Goal: Task Accomplishment & Management: Use online tool/utility

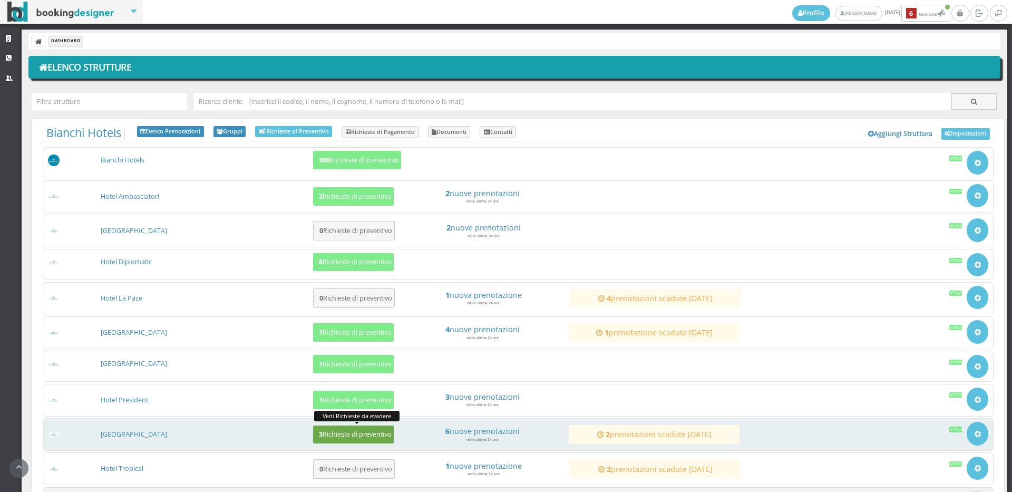
scroll to position [97, 0]
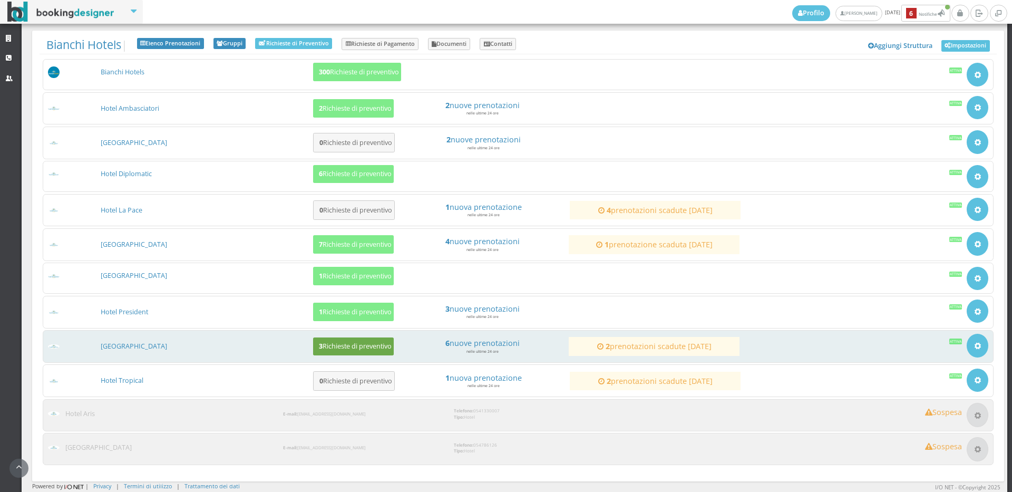
drag, startPoint x: 365, startPoint y: 331, endPoint x: 356, endPoint y: 343, distance: 13.9
click at [356, 343] on h5 "3 Richieste di preventivo" at bounding box center [354, 346] width 76 height 8
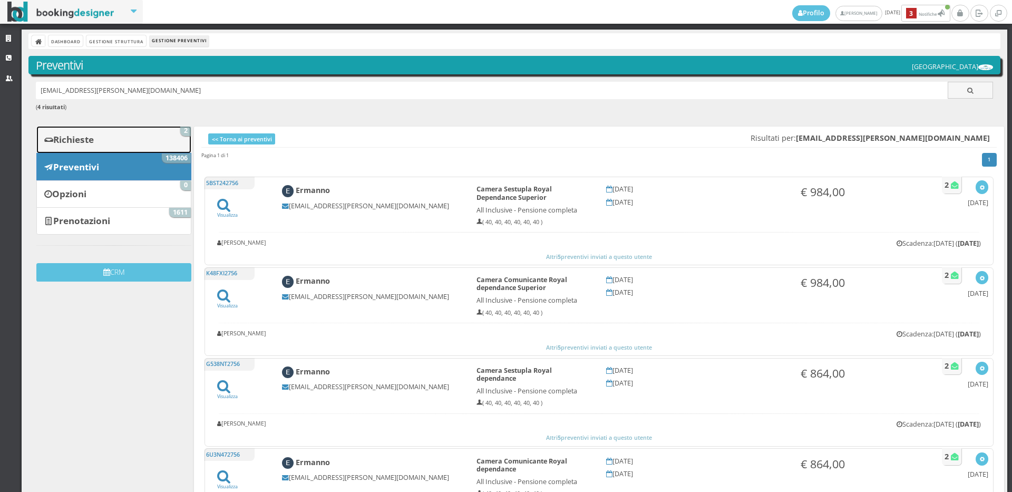
click at [135, 150] on link "Richieste 2" at bounding box center [113, 139] width 155 height 27
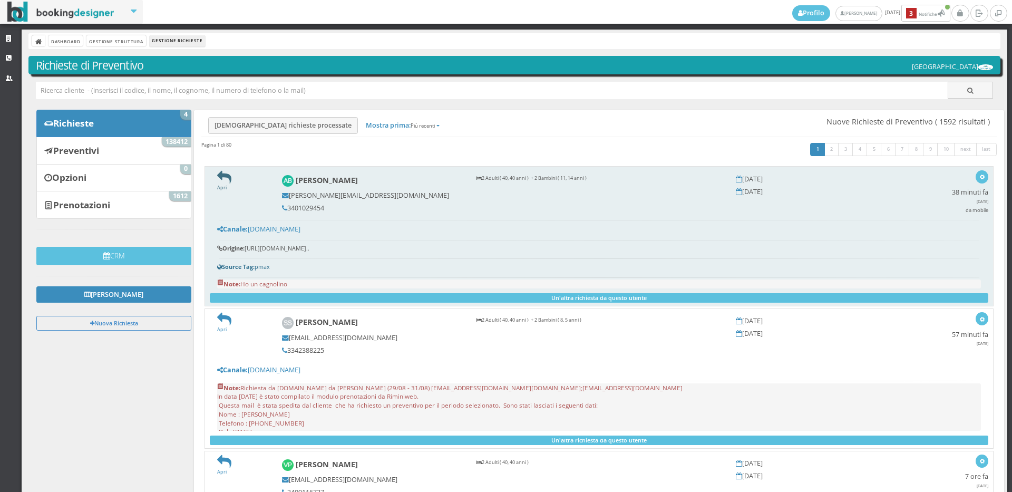
click at [219, 187] on link "Apri" at bounding box center [224, 184] width 14 height 14
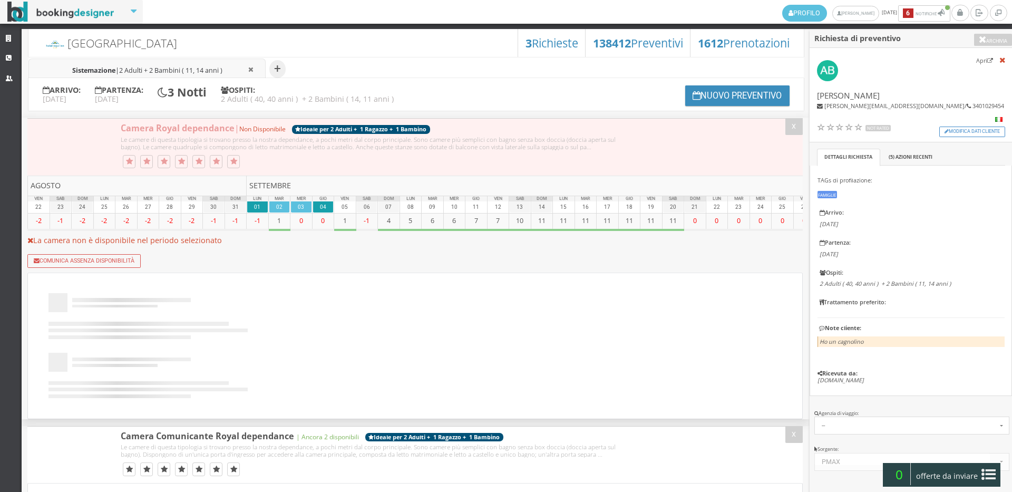
select select
click at [158, 71] on span "2 Adulti + 2 Bambini ( 11, 14 anni )" at bounding box center [170, 70] width 103 height 9
type input "11"
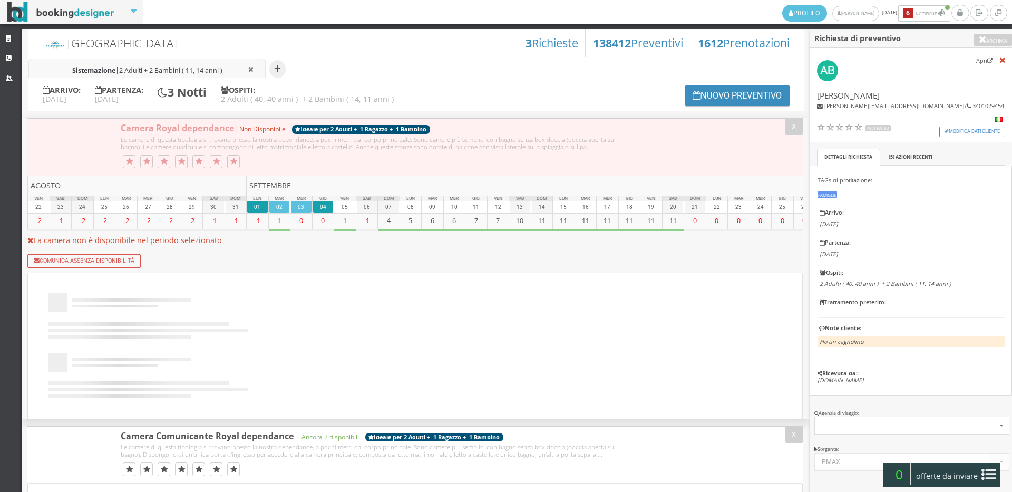
type input "14"
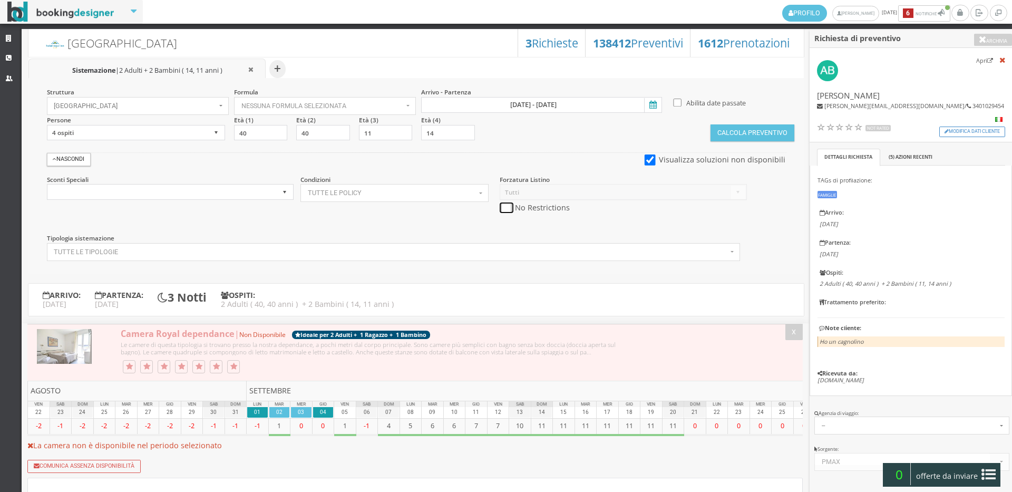
click at [503, 208] on input "checkbox" at bounding box center [506, 207] width 13 height 11
checkbox input "true"
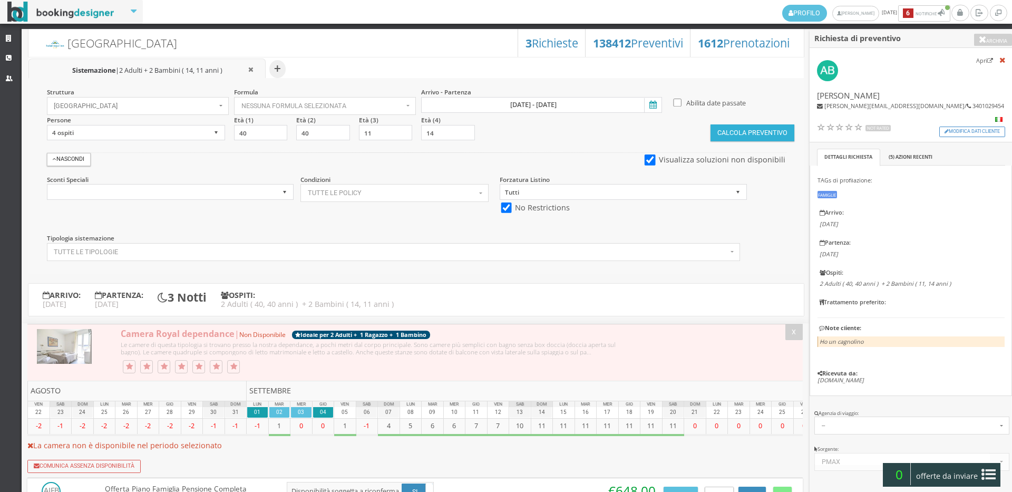
click at [730, 131] on button "Calcola Preventivo" at bounding box center [751, 132] width 83 height 17
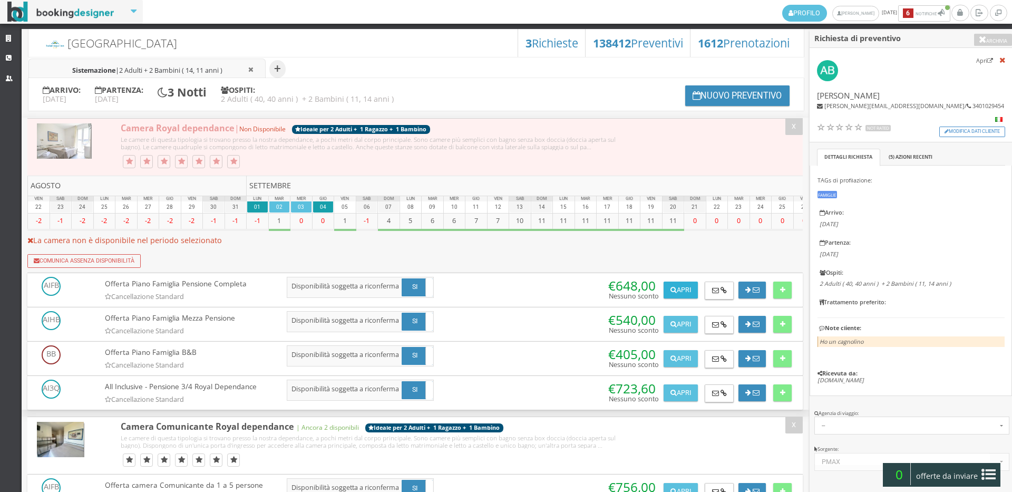
click at [694, 294] on button "Apri" at bounding box center [680, 289] width 34 height 17
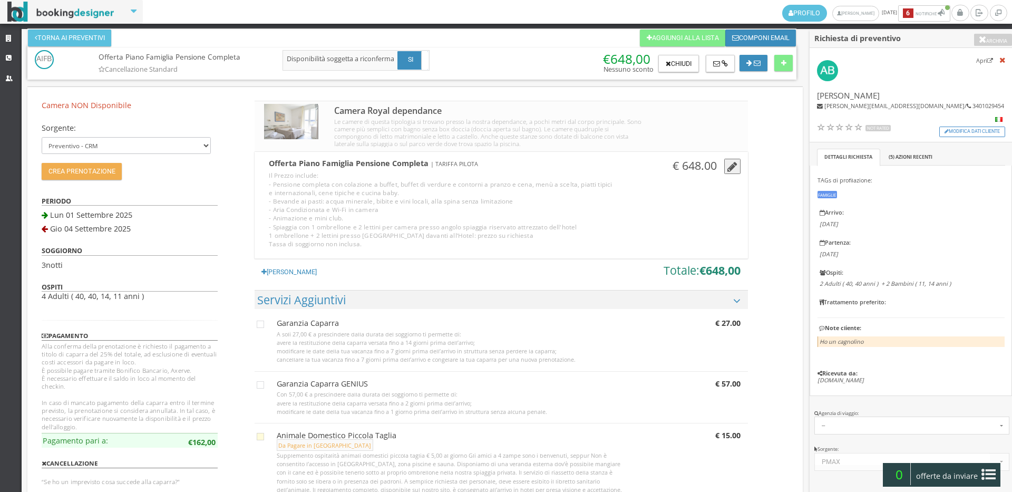
scroll to position [175, 0]
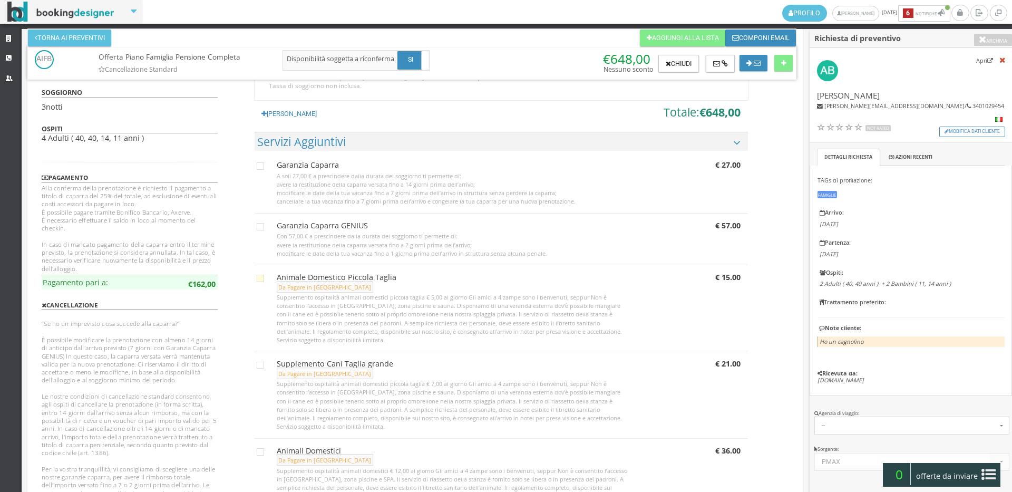
click at [259, 277] on icon at bounding box center [260, 278] width 7 height 7
checkbox input "true"
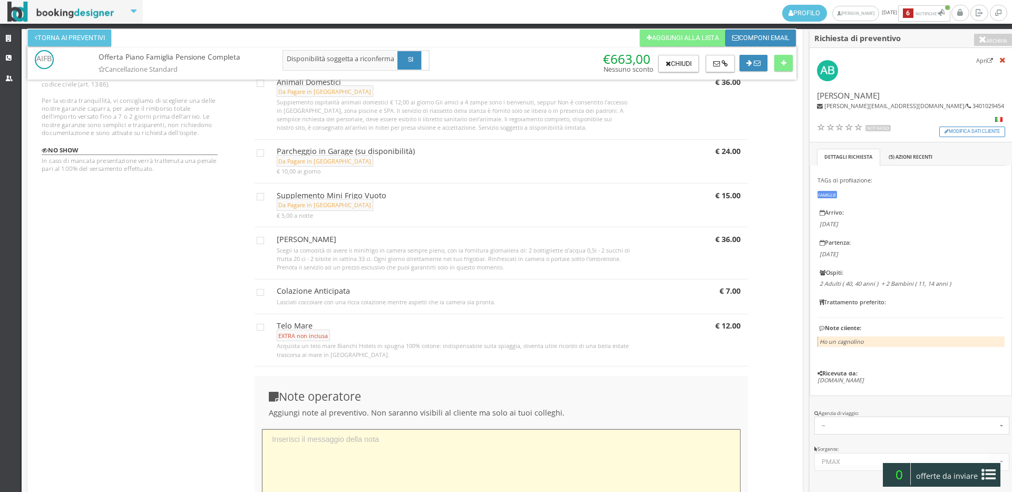
scroll to position [669, 0]
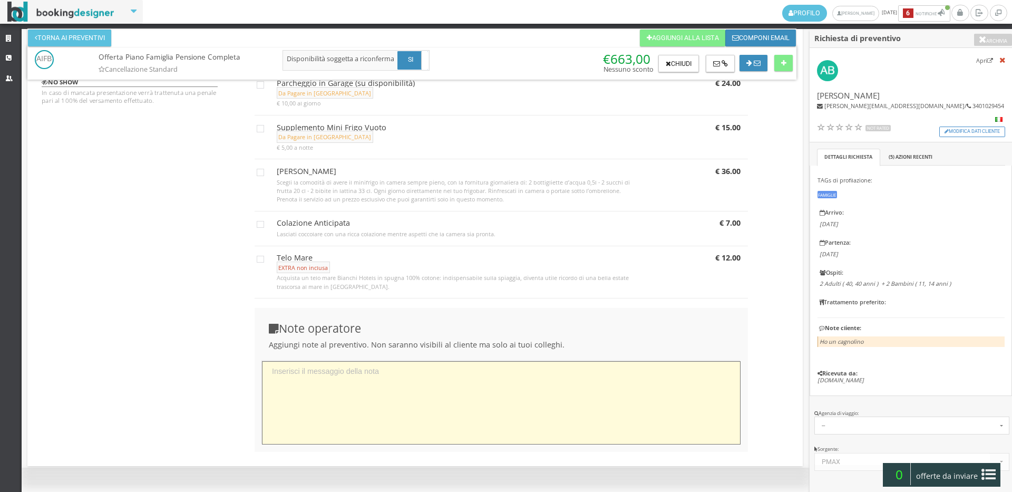
click at [362, 414] on textarea at bounding box center [501, 403] width 479 height 84
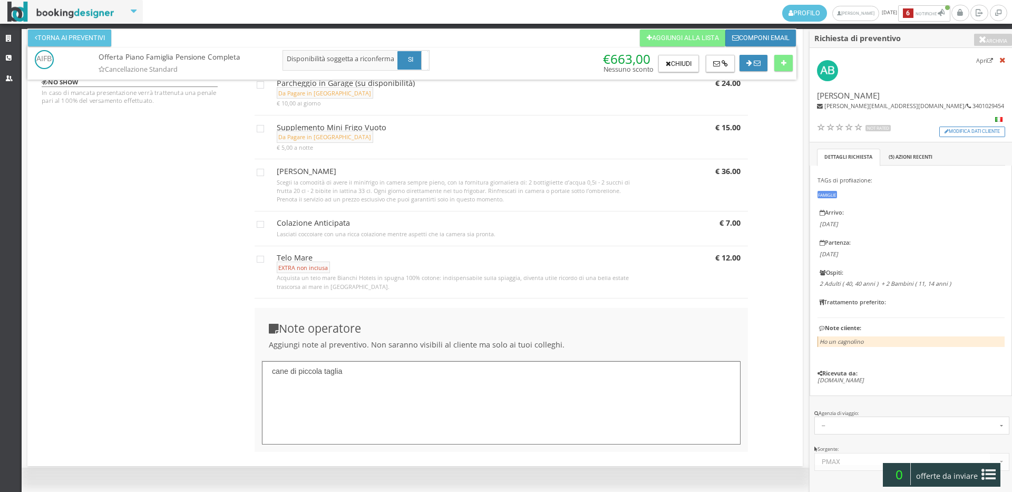
drag, startPoint x: 366, startPoint y: 387, endPoint x: 222, endPoint y: 382, distance: 144.0
type textarea "cane di piccola taglia"
click at [775, 62] on button at bounding box center [783, 63] width 18 height 17
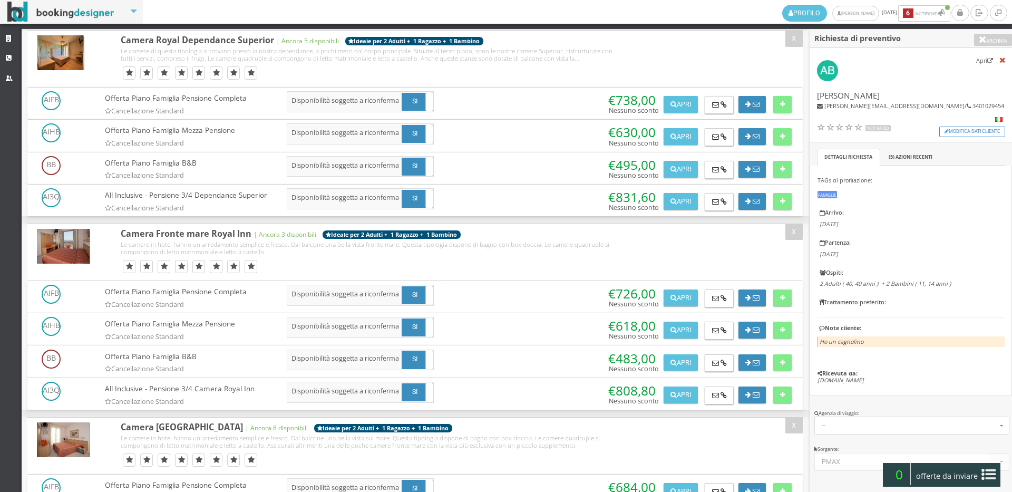
scroll to position [0, 0]
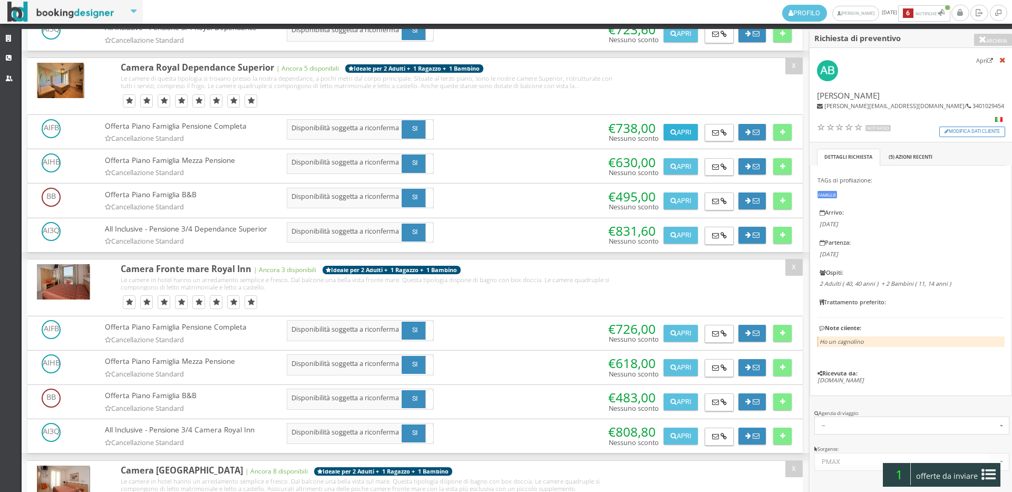
click at [676, 141] on button "Apri" at bounding box center [680, 132] width 34 height 17
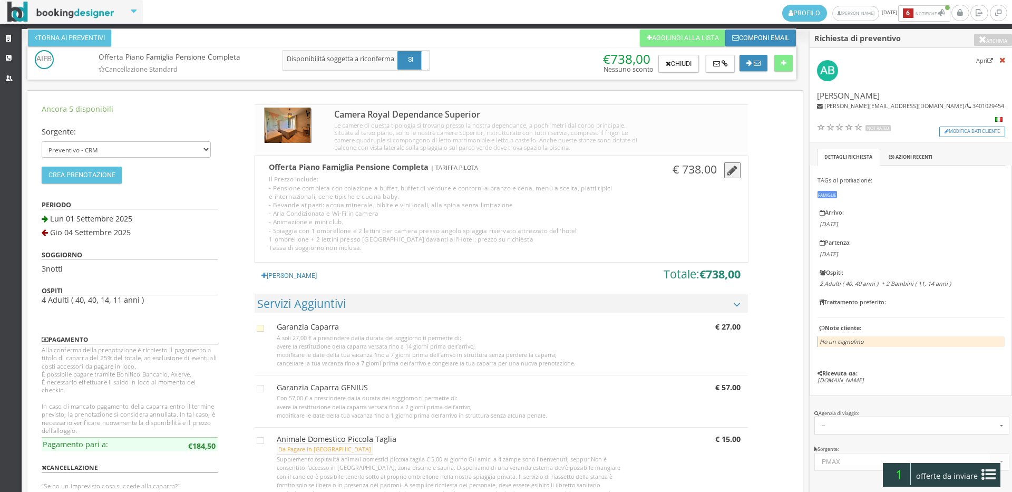
scroll to position [175, 0]
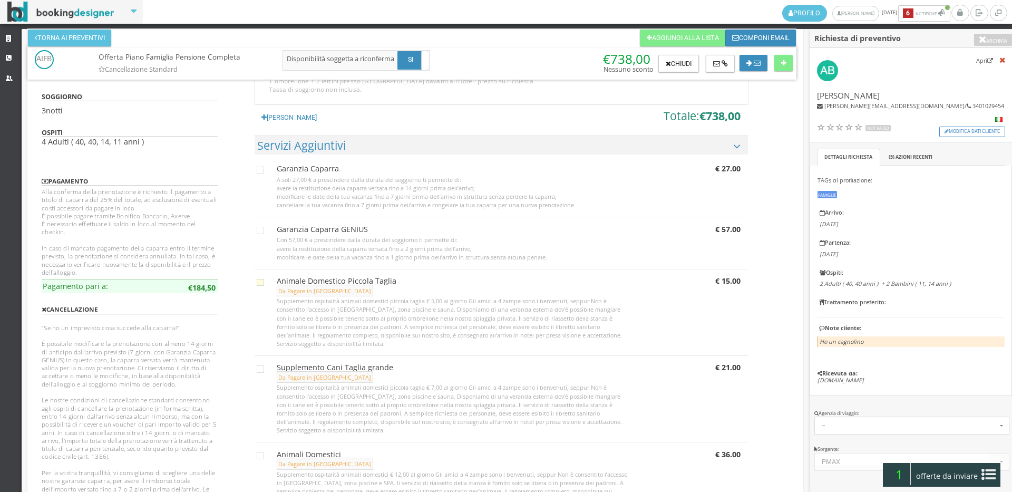
click at [257, 283] on icon at bounding box center [260, 282] width 7 height 7
checkbox input "true"
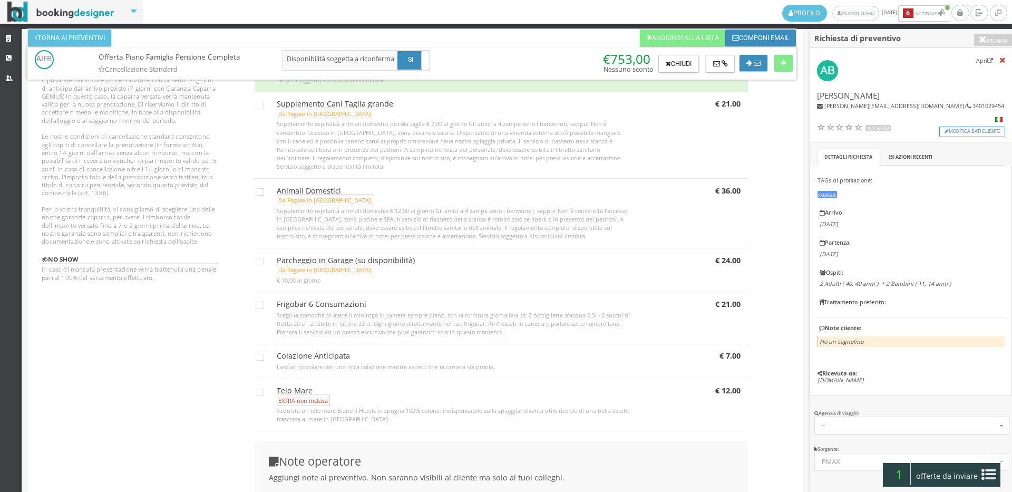
scroll to position [620, 0]
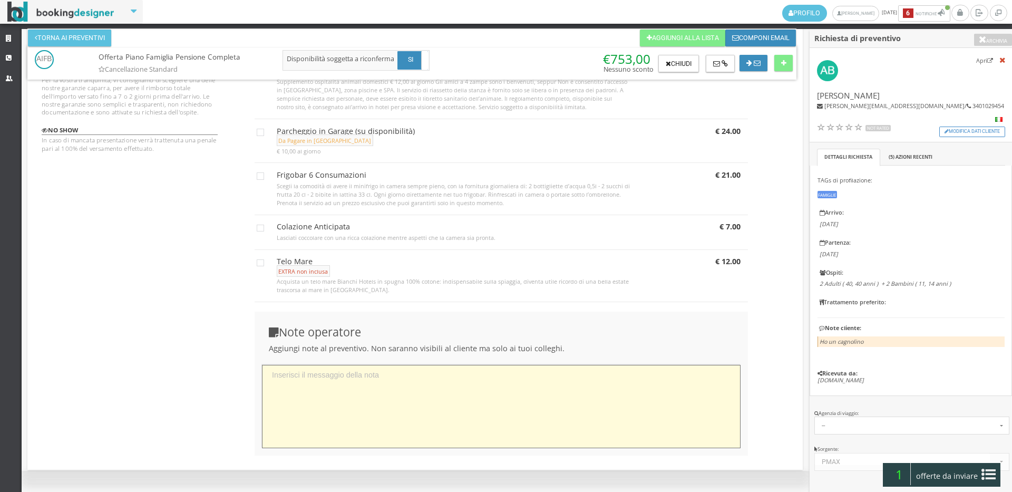
click at [297, 400] on textarea at bounding box center [501, 407] width 479 height 84
paste textarea "cane di piccola taglia"
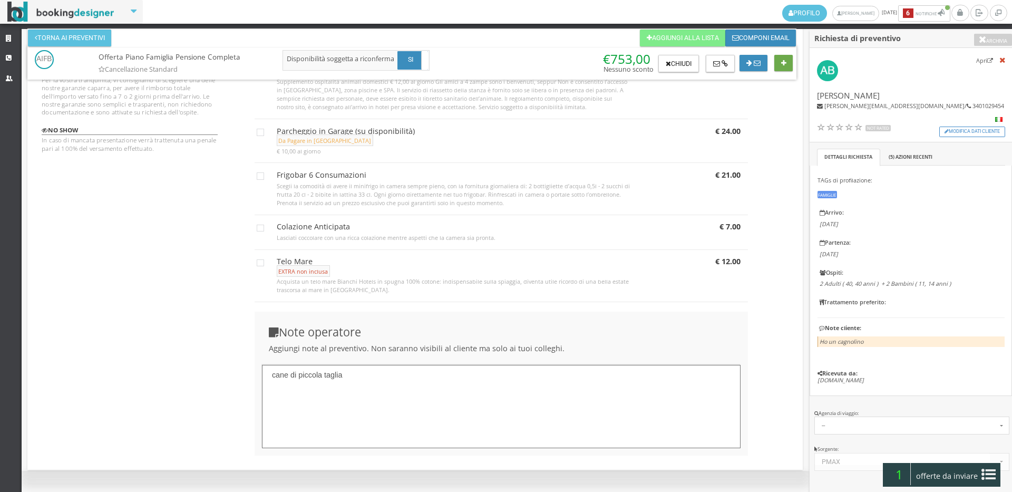
type textarea "cane di piccola taglia"
click at [786, 60] on button at bounding box center [783, 63] width 18 height 17
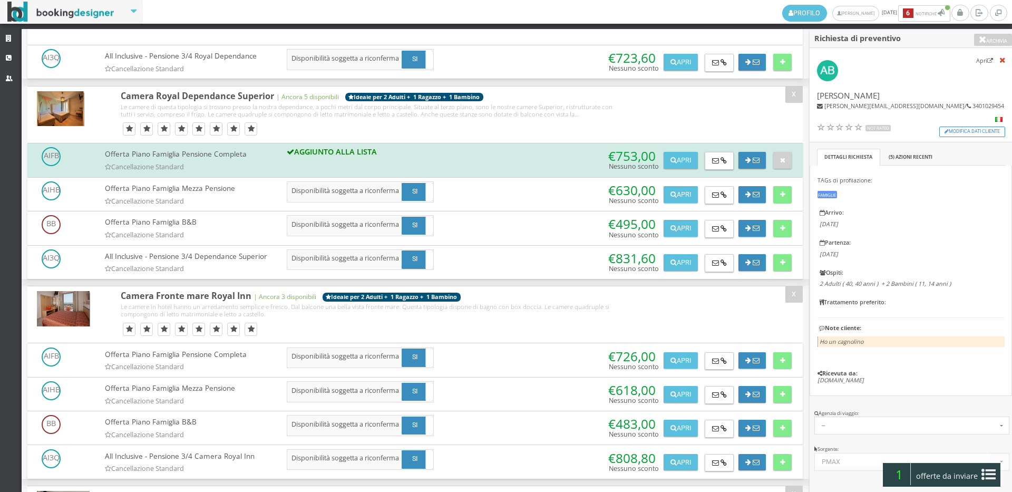
scroll to position [0, 0]
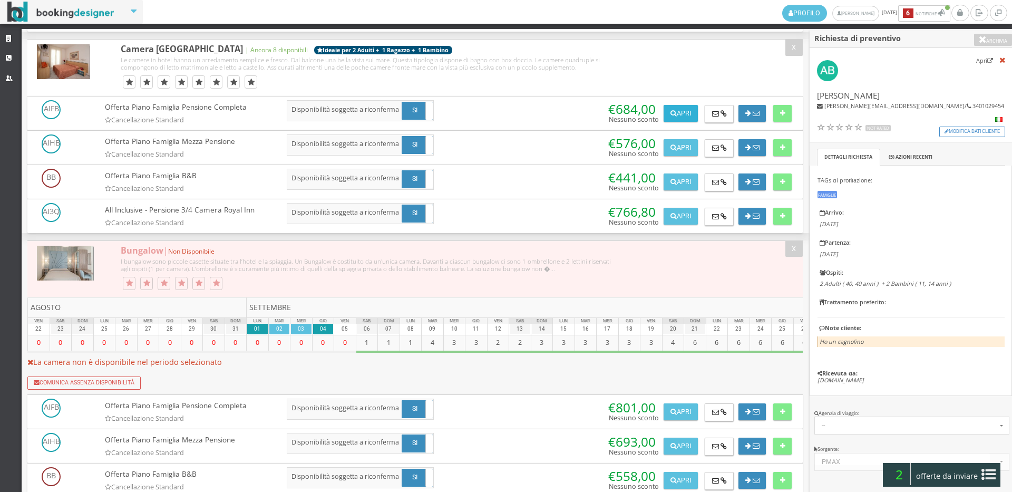
click at [681, 122] on button "Apri" at bounding box center [680, 113] width 34 height 17
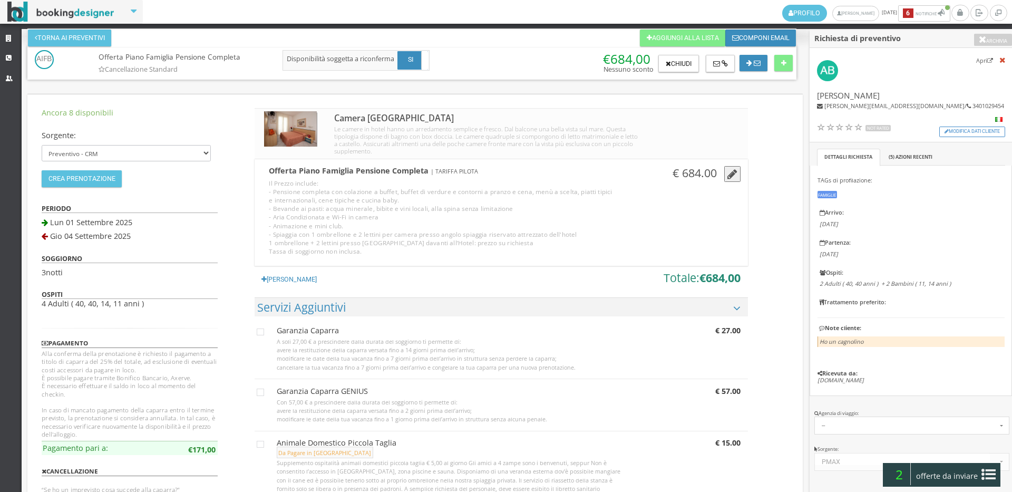
scroll to position [292, 0]
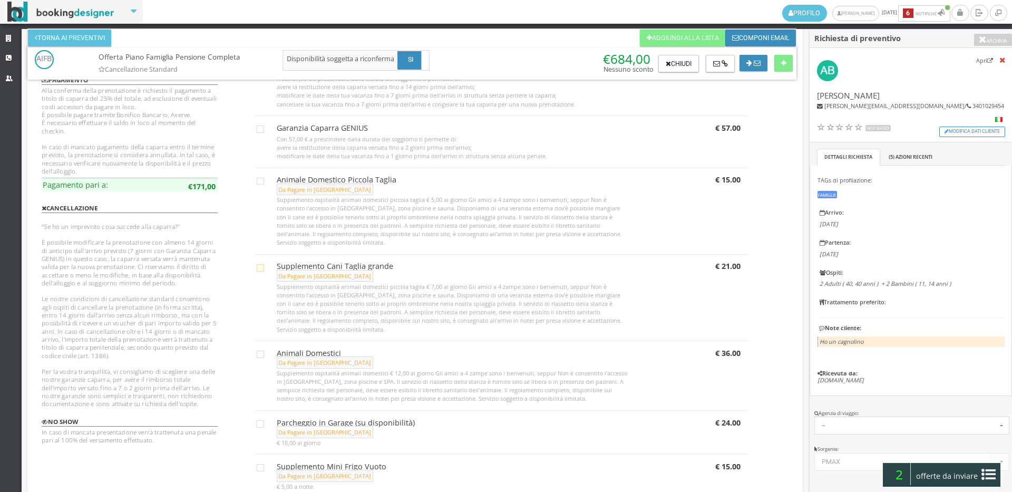
click at [264, 262] on label "Supplemento Cani Taglia grande Da Pagare in Loco Supplemento ospitalità animali…" at bounding box center [499, 265] width 484 height 9
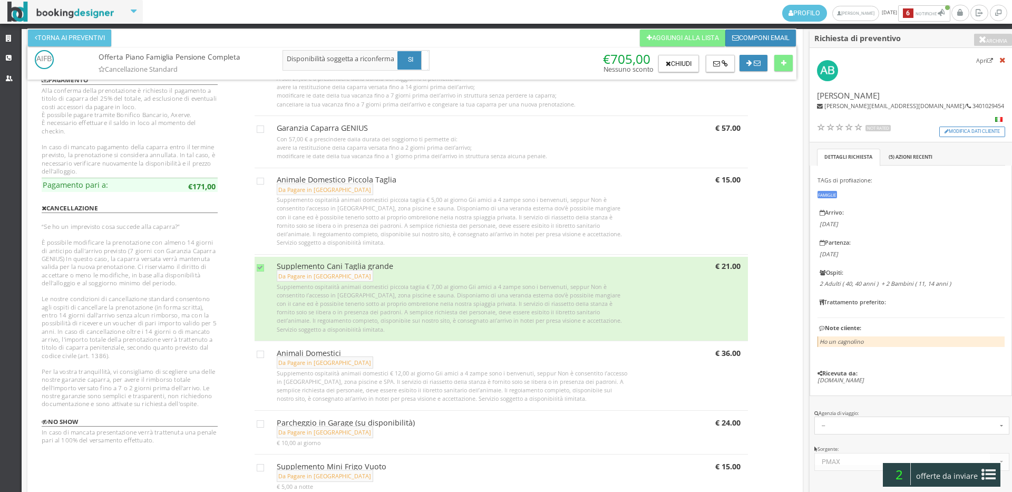
click at [263, 266] on label "Supplemento Cani Taglia grande Da Pagare in Loco Supplemento ospitalità animali…" at bounding box center [499, 265] width 484 height 9
checkbox input "false"
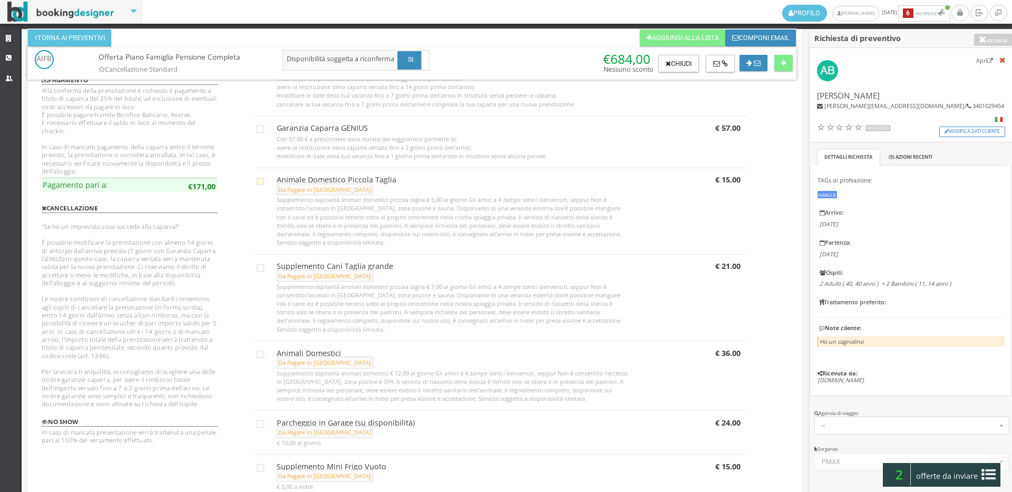
click at [257, 182] on icon at bounding box center [260, 181] width 7 height 7
checkbox input "true"
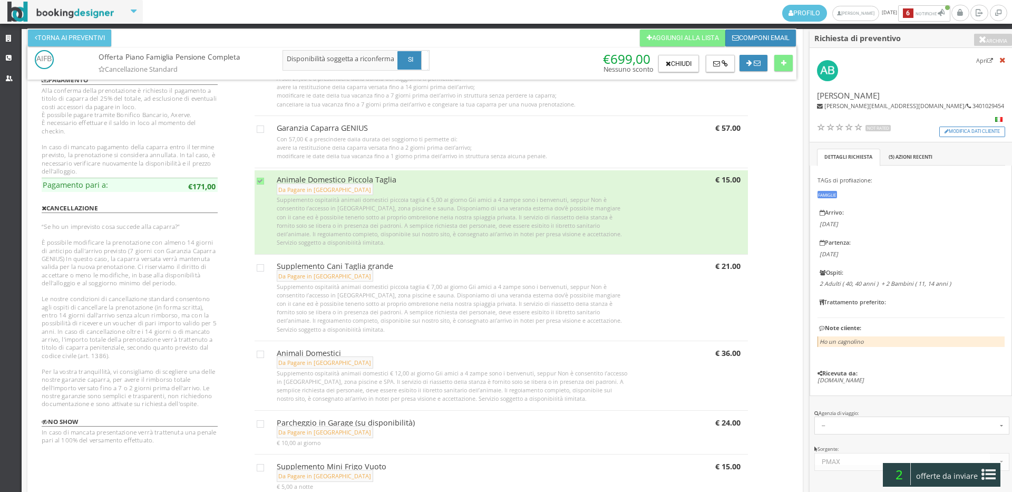
scroll to position [669, 0]
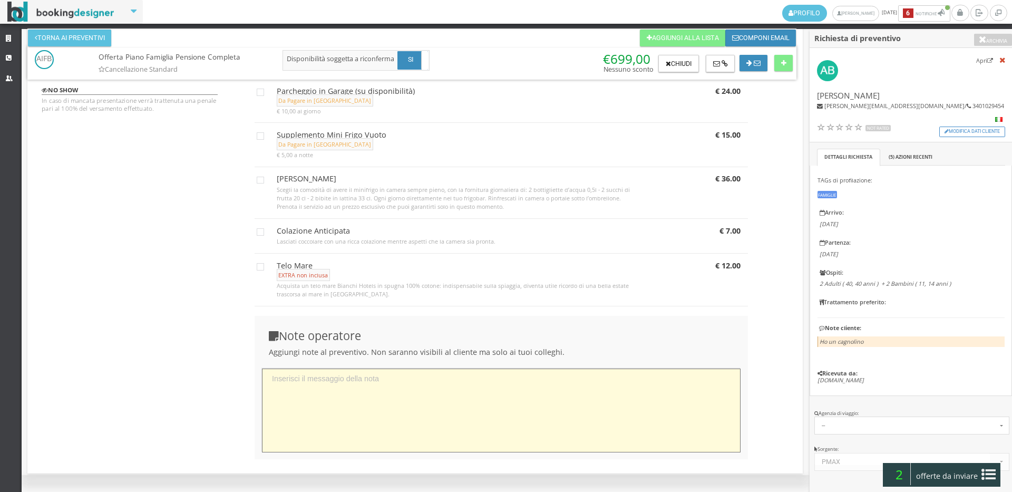
click at [428, 407] on textarea at bounding box center [501, 410] width 479 height 84
paste textarea "cane di piccola taglia"
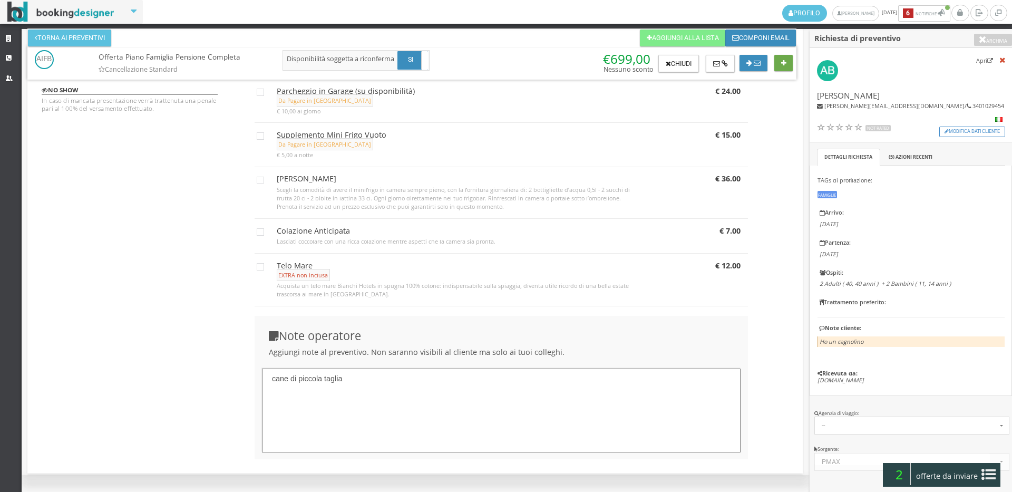
type textarea "cane di piccola taglia"
click at [790, 64] on button at bounding box center [783, 63] width 18 height 17
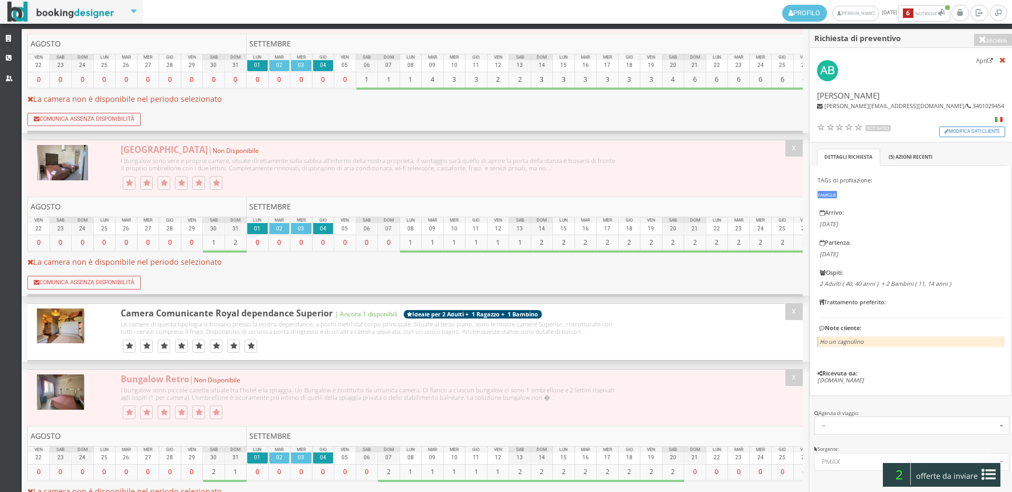
scroll to position [0, 0]
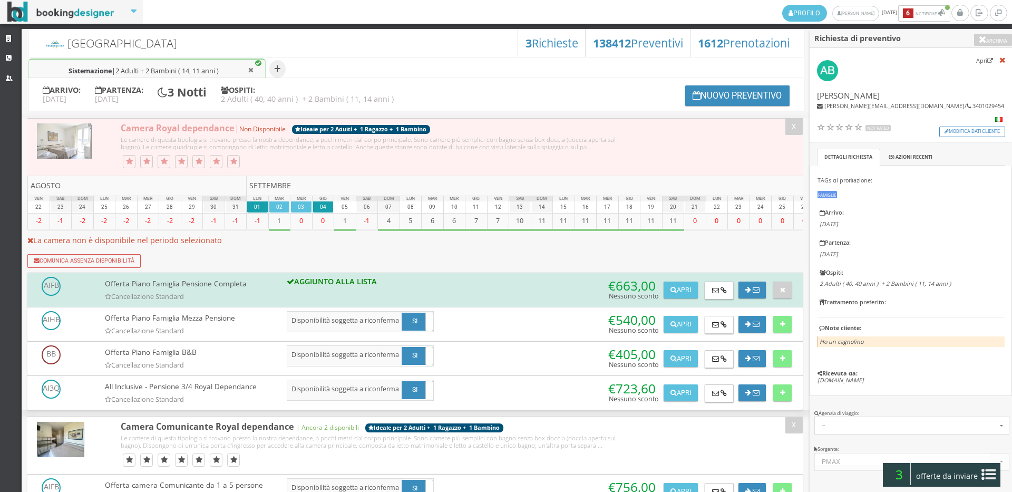
click at [971, 471] on span "offerte da inviare" at bounding box center [947, 475] width 69 height 17
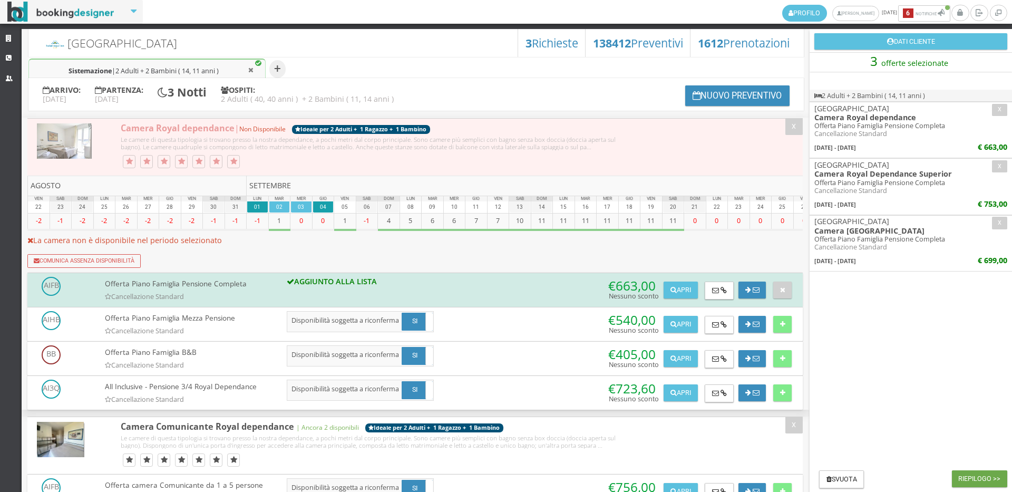
click at [988, 474] on button "Riepilogo >>" at bounding box center [979, 478] width 55 height 17
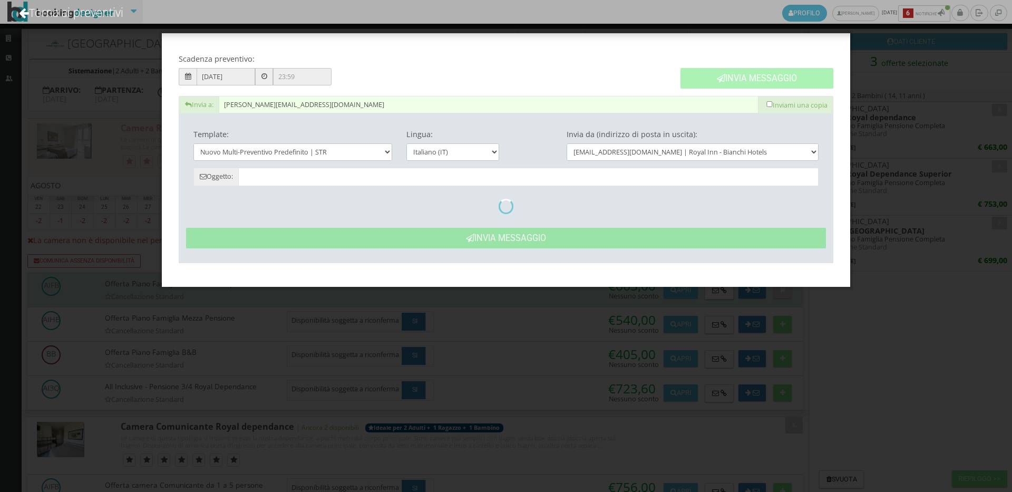
type input "Nuovo Preventivo - Angelo Bano dal 01/09/2025 al 04/09/2025"
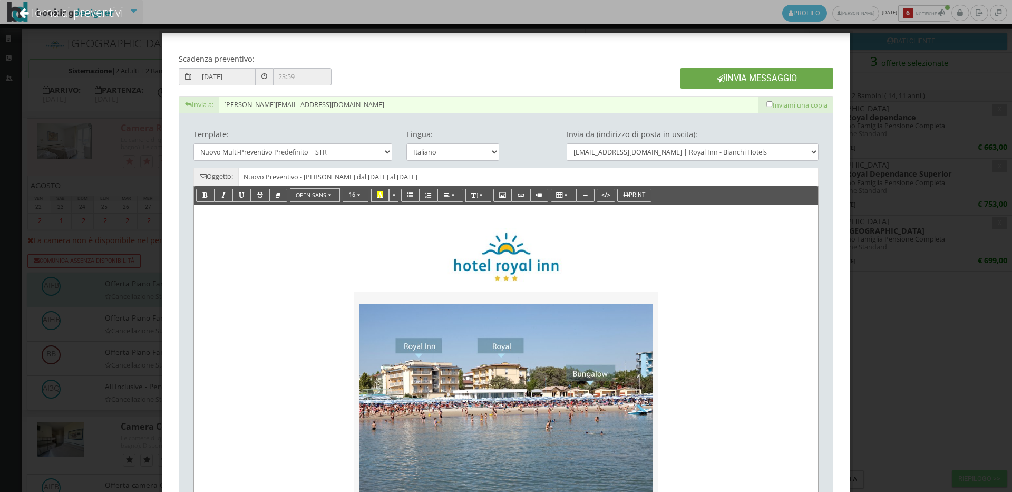
click at [754, 79] on button "Invia Messaggio" at bounding box center [756, 78] width 153 height 21
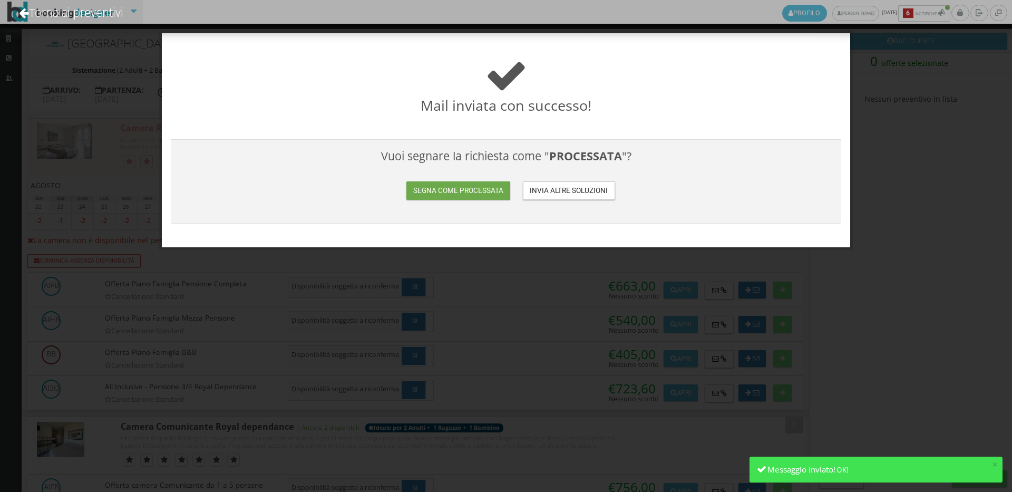
click at [449, 189] on button "Segna come processata" at bounding box center [457, 190] width 103 height 18
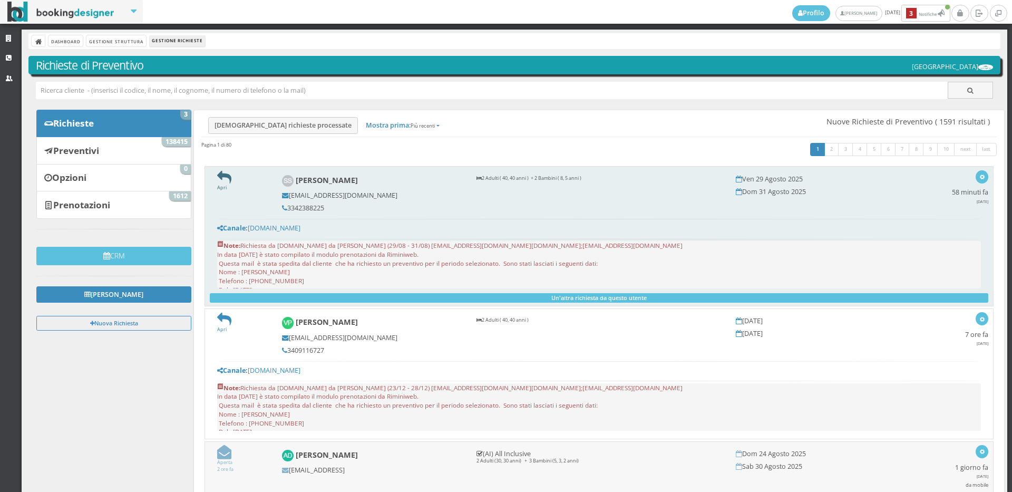
click at [217, 176] on icon at bounding box center [224, 177] width 14 height 14
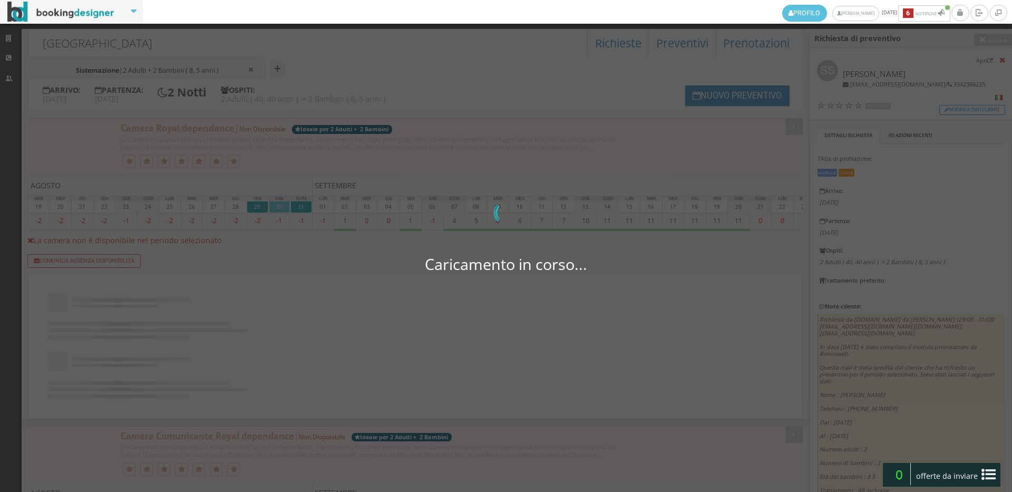
select select
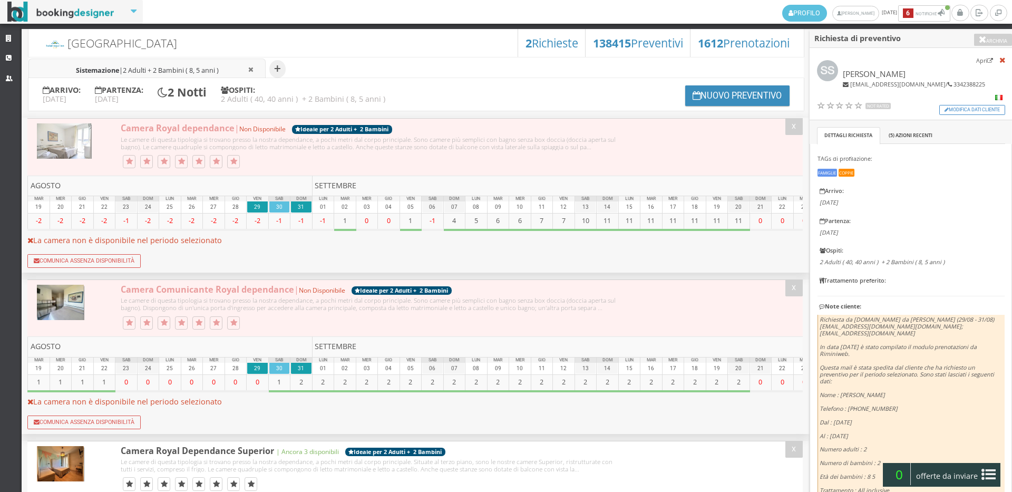
click at [194, 60] on li "Sistemazione | 2 Adulti + 2 Bambini ( 8, 5 anni )" at bounding box center [146, 69] width 237 height 22
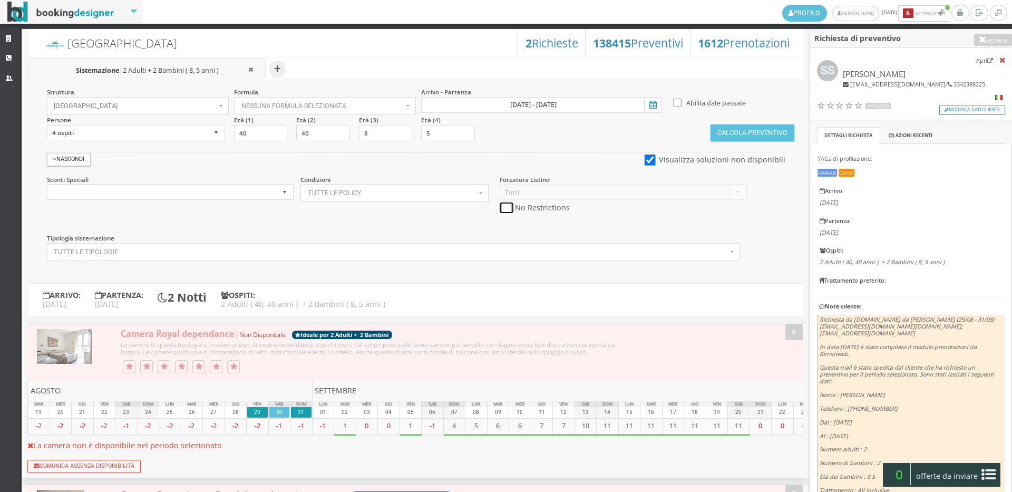
click at [500, 206] on input "checkbox" at bounding box center [506, 207] width 13 height 11
checkbox input "true"
click at [749, 126] on button "Calcola Preventivo" at bounding box center [751, 132] width 83 height 17
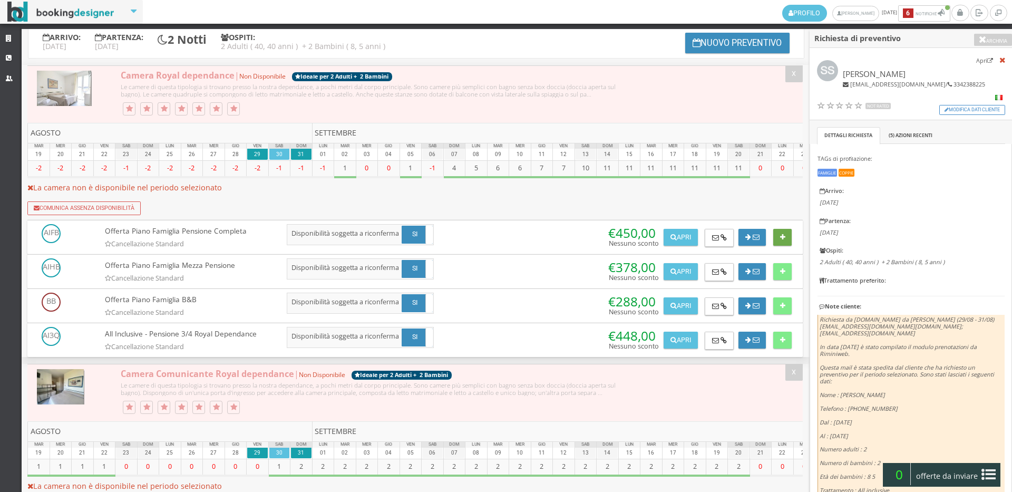
click at [776, 244] on button at bounding box center [782, 237] width 18 height 17
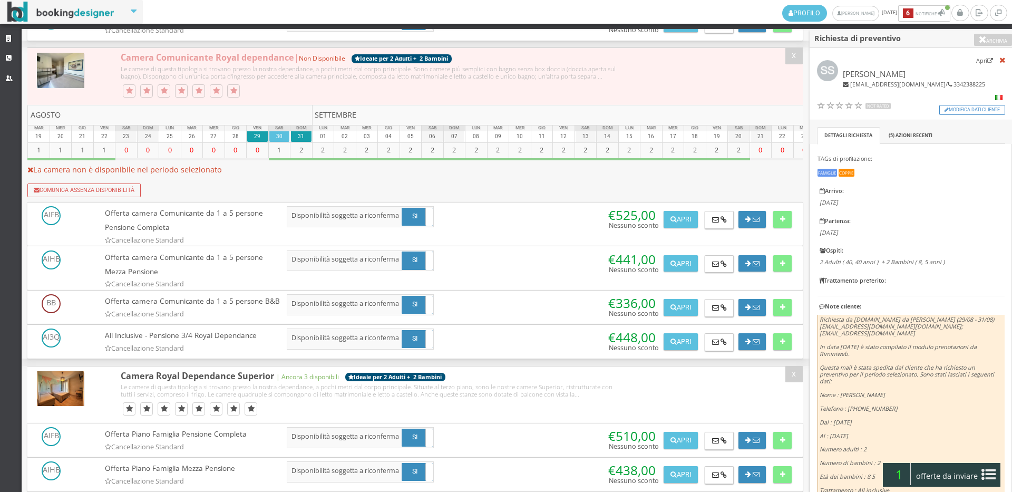
scroll to position [702, 0]
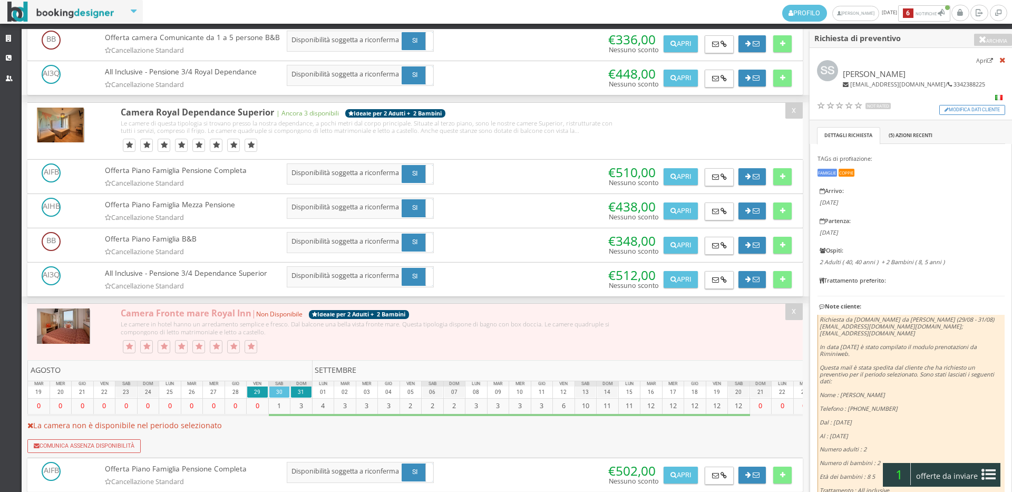
click at [770, 185] on div at bounding box center [779, 174] width 26 height 22
click at [769, 185] on div at bounding box center [779, 174] width 26 height 22
click at [784, 185] on button at bounding box center [782, 176] width 18 height 17
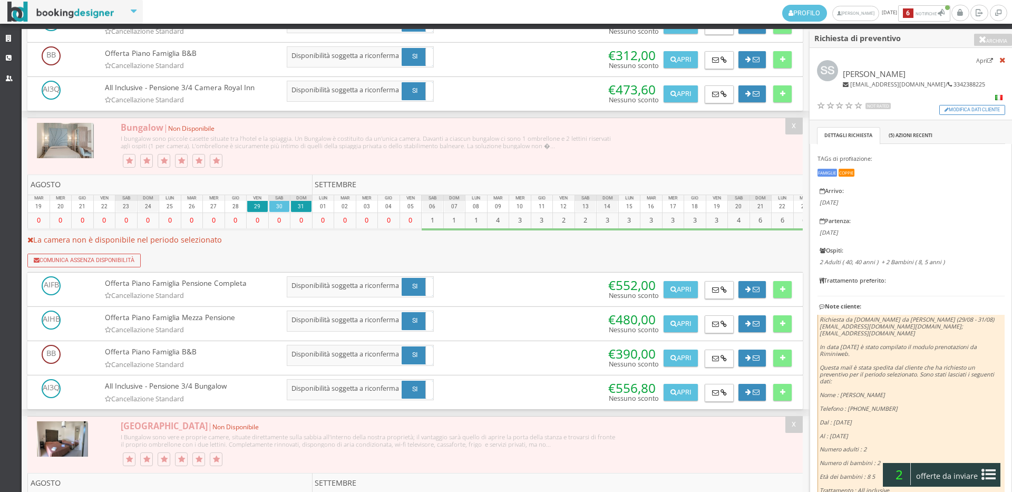
scroll to position [1288, 0]
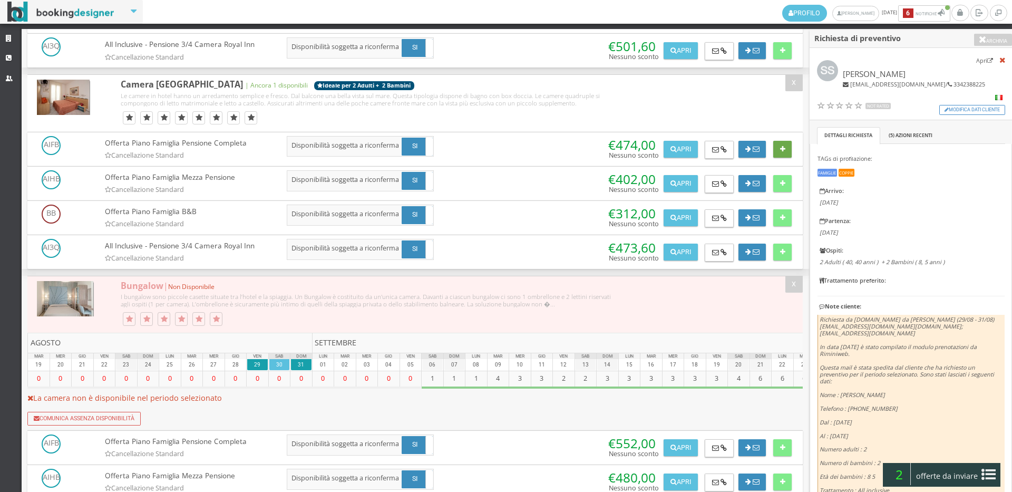
drag, startPoint x: 775, startPoint y: 183, endPoint x: 824, endPoint y: 328, distance: 153.0
click at [778, 158] on button at bounding box center [782, 149] width 18 height 17
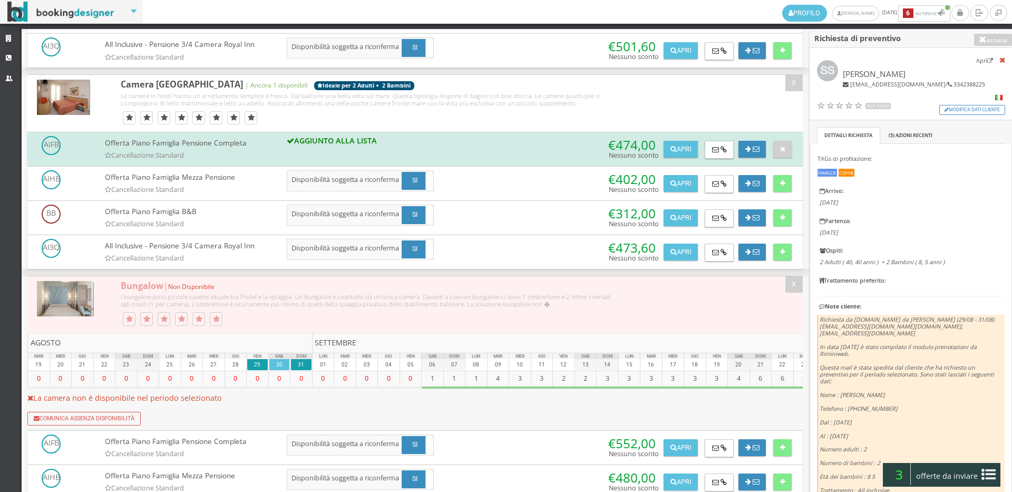
click at [955, 472] on span "offerte da inviare" at bounding box center [947, 475] width 69 height 17
click at [0, 0] on button "Riepilogo >>" at bounding box center [0, 0] width 0 height 0
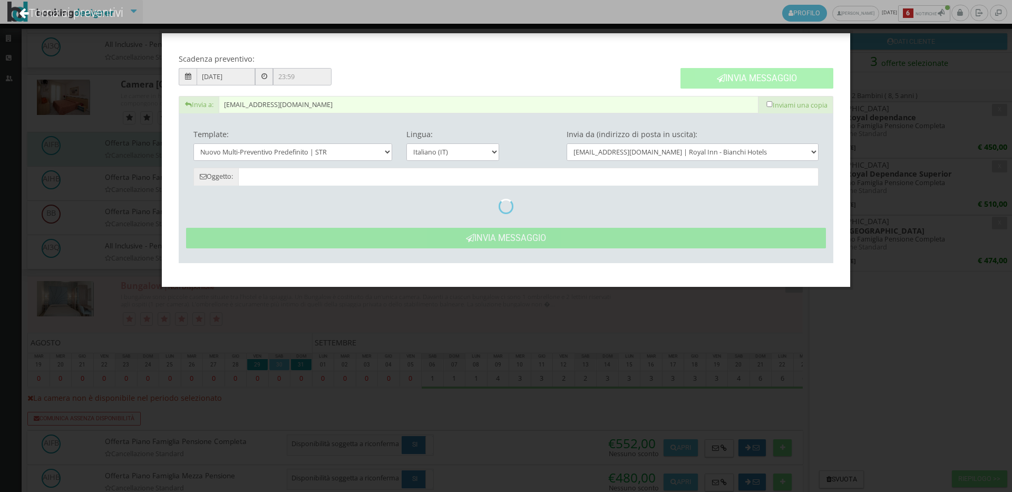
click at [720, 76] on icon at bounding box center [721, 78] width 8 height 8
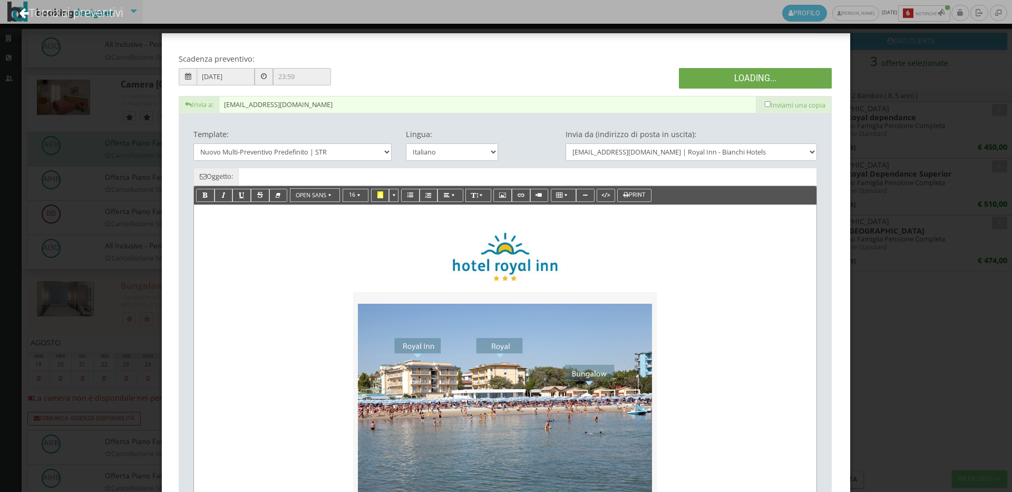
type input "Nuovo Preventivo - Simona Serioli dal 29/08/2025 al 31/08/2025"
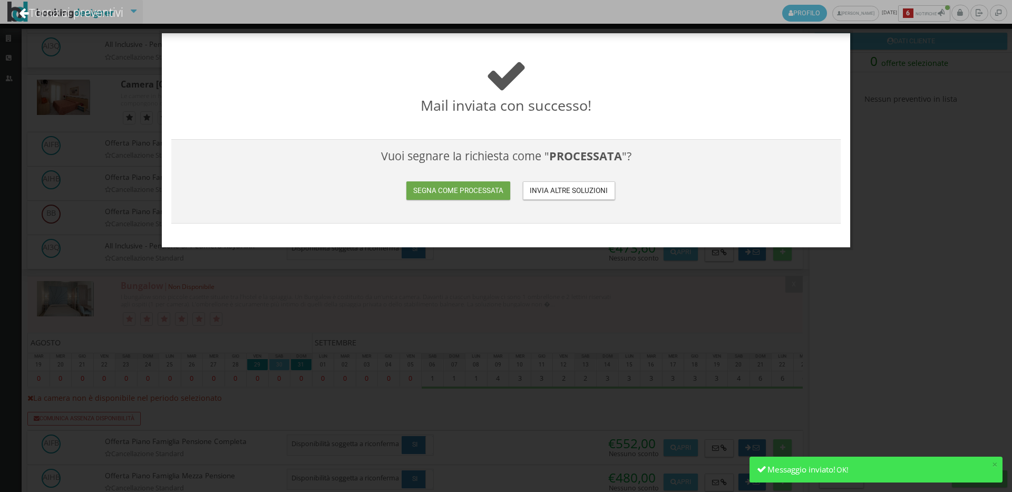
click at [457, 190] on button "Segna come processata" at bounding box center [457, 190] width 103 height 18
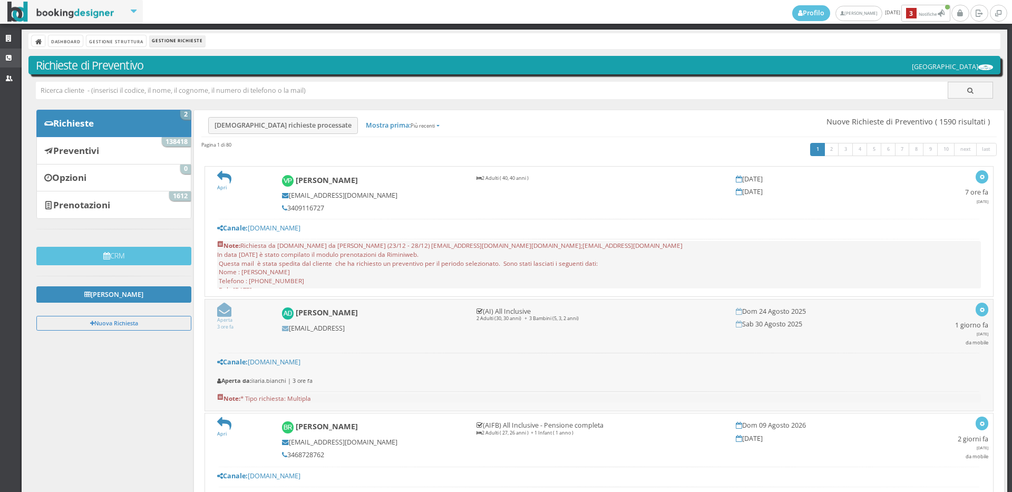
click at [2, 56] on link "CRM" at bounding box center [11, 57] width 22 height 19
click at [103, 211] on link "Prenotazioni 1612" at bounding box center [113, 204] width 155 height 27
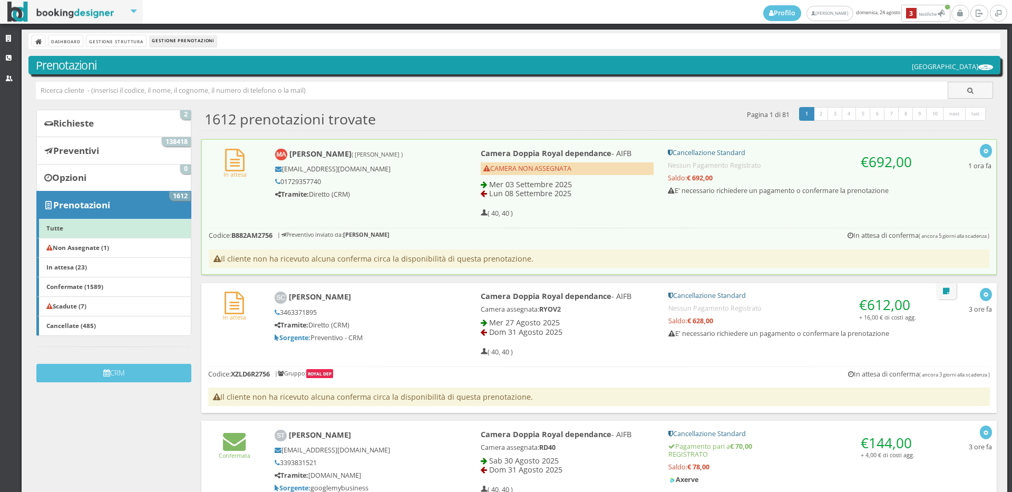
click at [224, 187] on div "In attesa Michael Aumiller ( Heinzelmeier Anna ) aumiller@t-online.de 017293577…" at bounding box center [599, 181] width 794 height 82
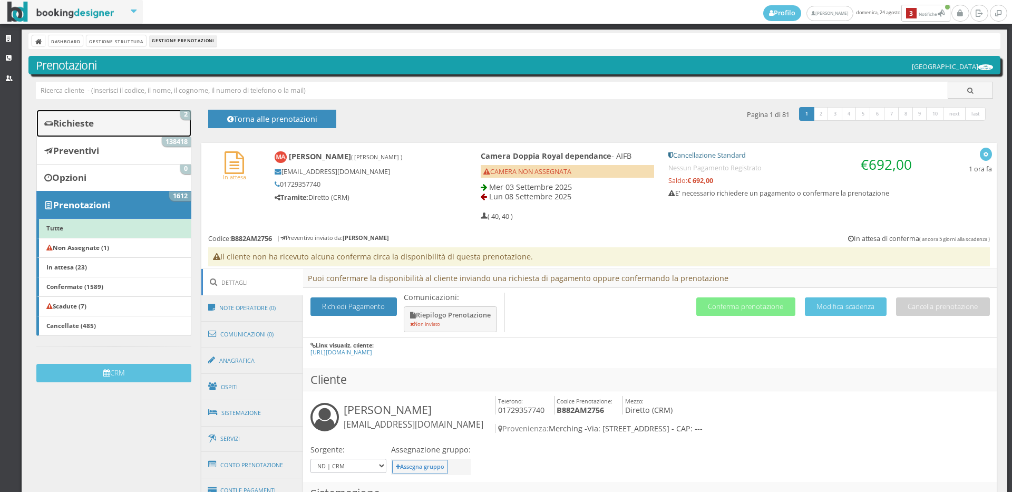
click at [147, 131] on link "Richieste 2" at bounding box center [113, 123] width 155 height 27
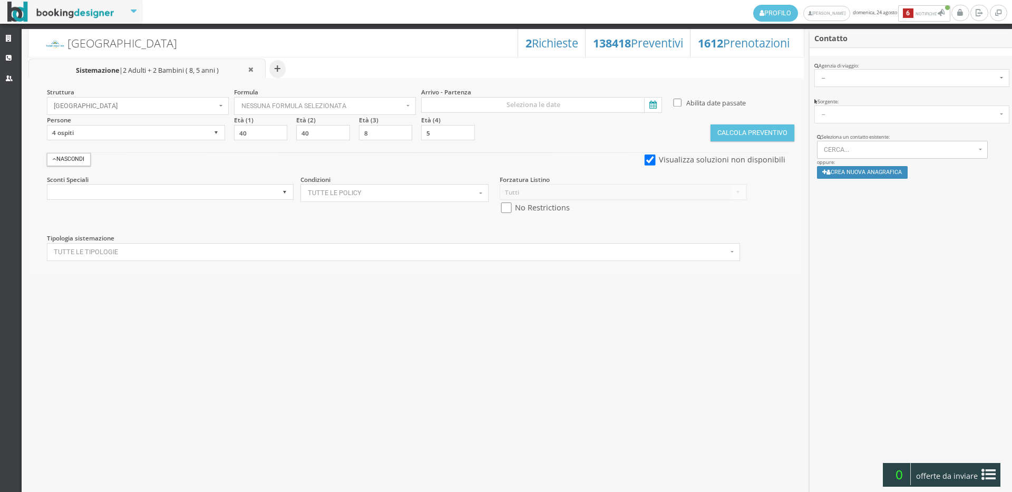
select select
click at [898, 148] on span "Cerca..." at bounding box center [900, 149] width 152 height 7
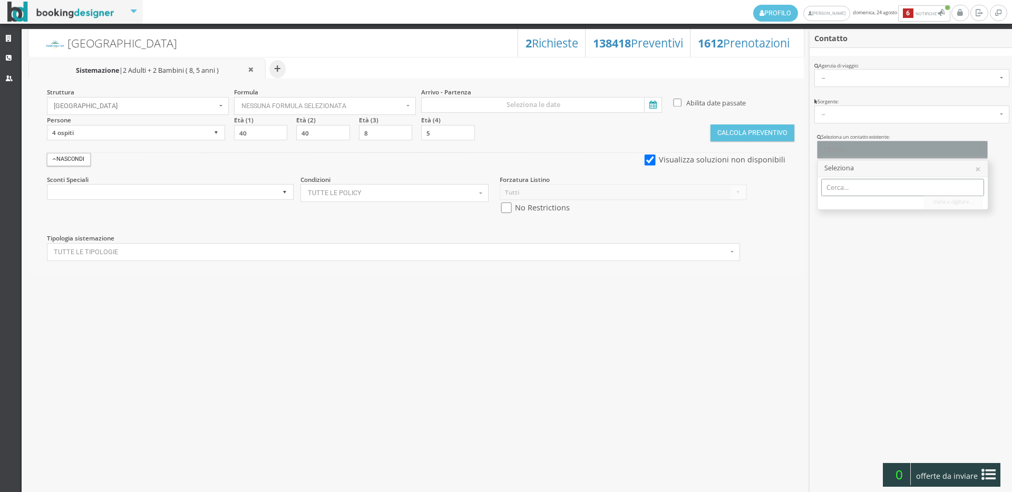
paste input "[EMAIL_ADDRESS][DOMAIN_NAME]"
type input "c.biancarosa10@gmail.co"
click at [859, 203] on span "Biancarosa Casarotto | c.biancarosa10@gmail.com Telef.: 3355226167" at bounding box center [949, 204] width 228 height 9
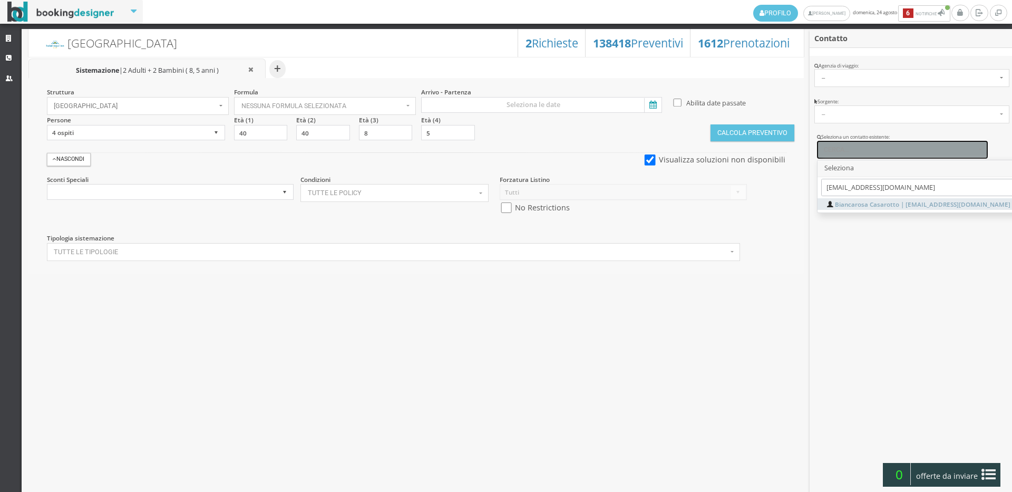
select select "562f1bf9803c11f0bcd50aeaebb5e02f"
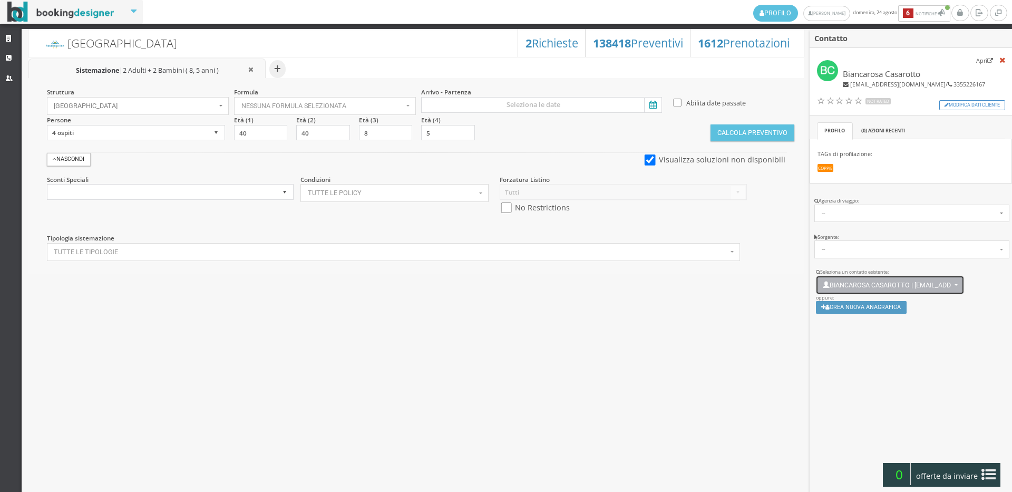
scroll to position [7, 0]
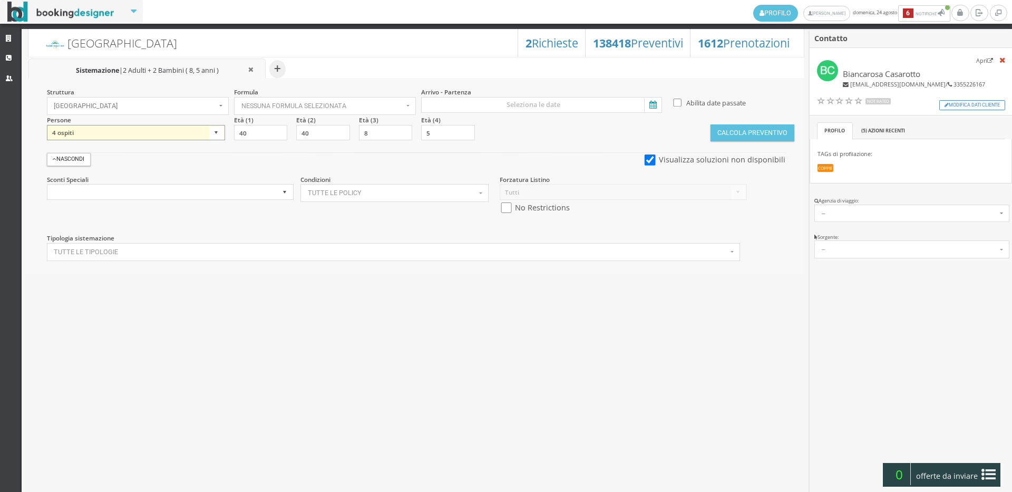
click at [186, 135] on select "1 ospite 2 ospiti 3 ospiti 4 ospiti 5 ospiti 6 ospiti 7 ospiti 8 ospiti 9 ospit…" at bounding box center [136, 133] width 178 height 16
select select "2"
click at [47, 125] on select "1 ospite 2 ospiti 3 ospiti 4 ospiti 5 ospiti 6 ospiti 7 ospiti 8 ospiti 9 ospit…" at bounding box center [136, 133] width 178 height 16
click at [502, 207] on input "checkbox" at bounding box center [506, 207] width 13 height 11
checkbox input "true"
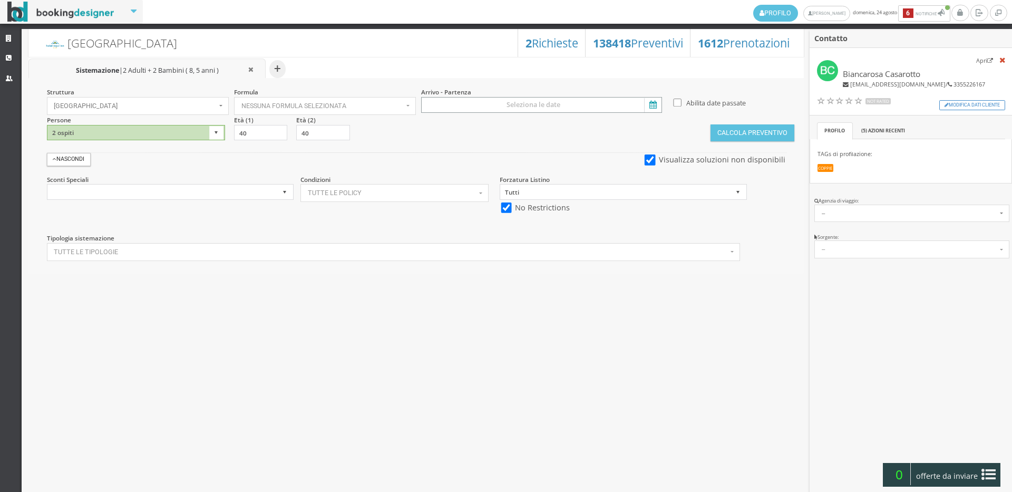
click at [522, 110] on input at bounding box center [541, 105] width 241 height 16
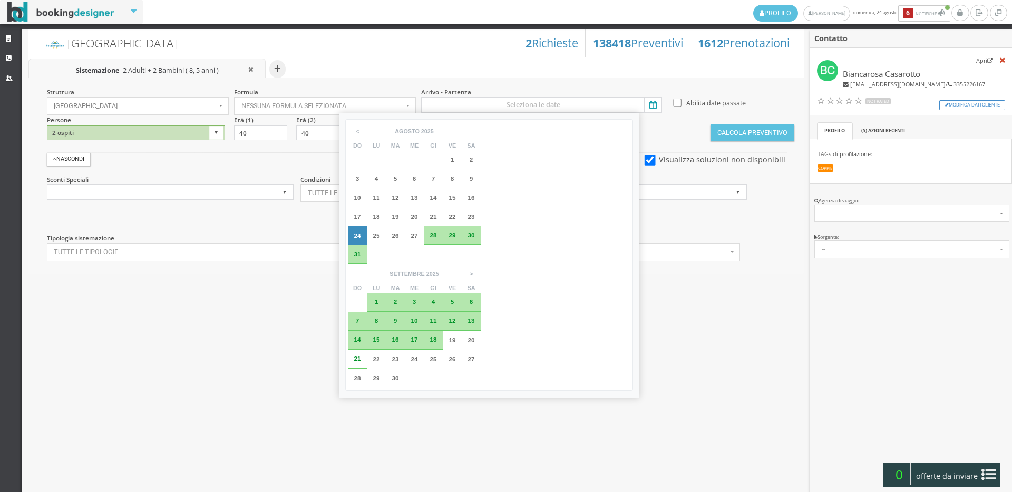
click at [473, 298] on span "6" at bounding box center [472, 301] width 4 height 7
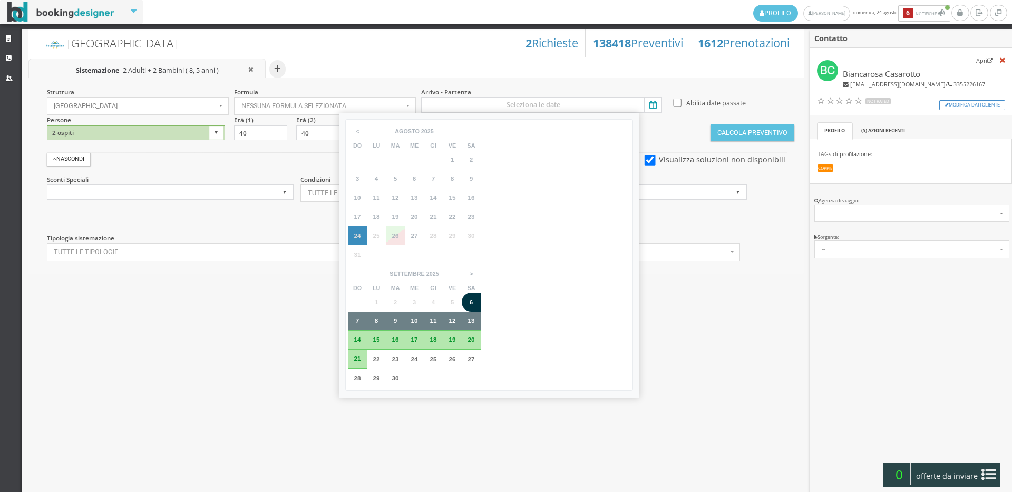
drag, startPoint x: 622, startPoint y: 161, endPoint x: 622, endPoint y: 179, distance: 18.5
click at [475, 317] on span "13" at bounding box center [471, 320] width 7 height 7
type input "06 set 2025 - 13 set 2025"
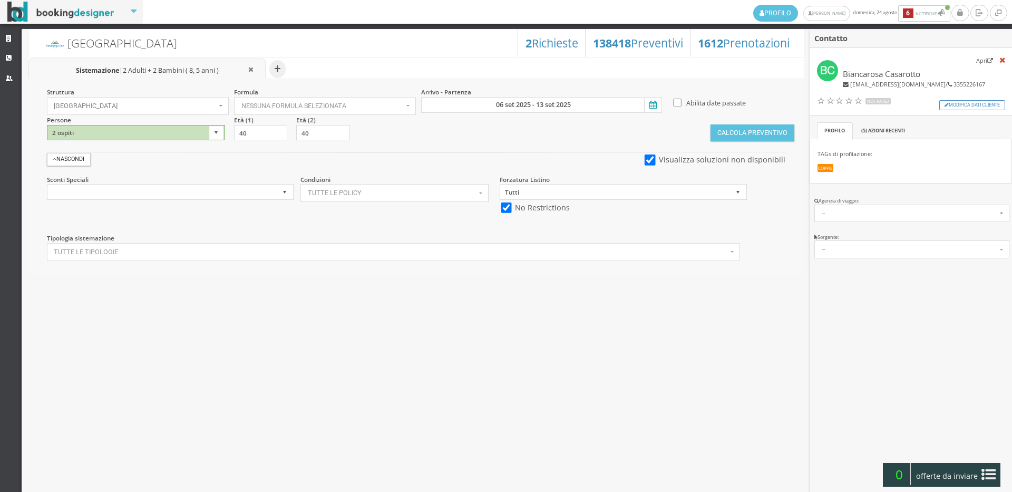
click at [777, 123] on section "Calcola Preventivo" at bounding box center [751, 128] width 83 height 26
click at [777, 133] on button "Calcola Preventivo" at bounding box center [751, 132] width 83 height 17
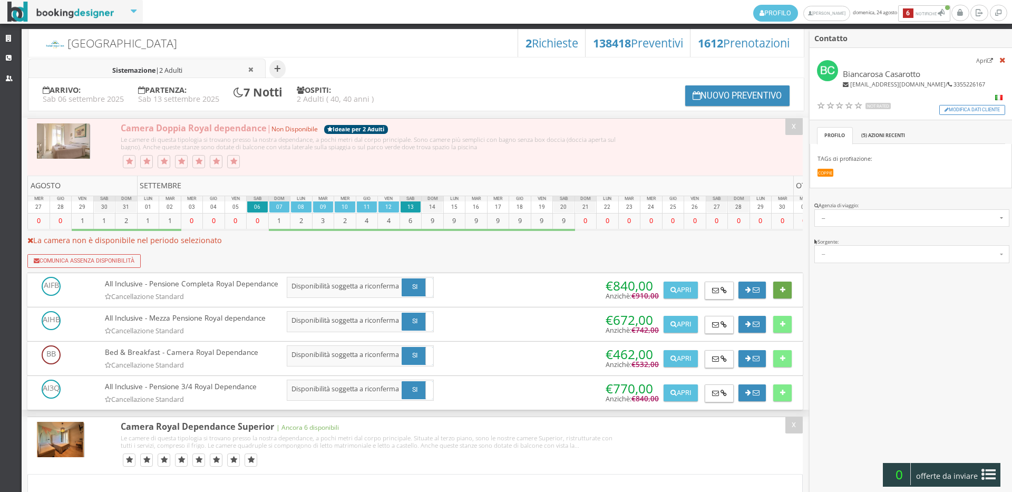
click at [780, 290] on icon at bounding box center [782, 290] width 5 height 7
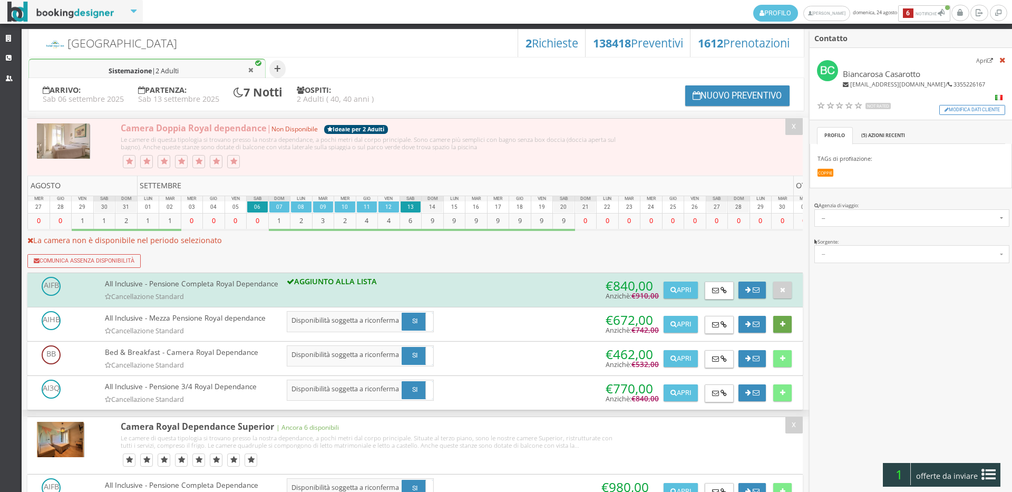
click at [780, 328] on icon at bounding box center [782, 324] width 5 height 7
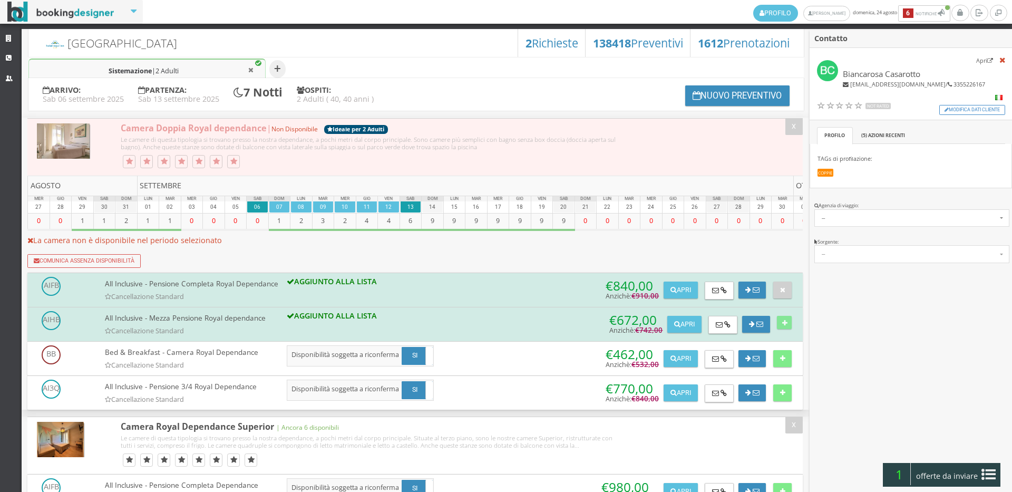
scroll to position [234, 0]
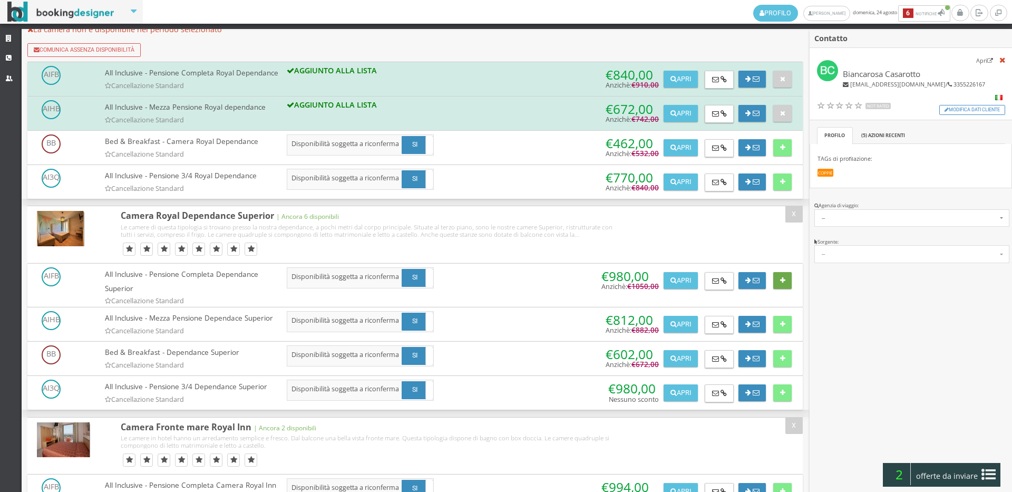
click at [781, 284] on icon at bounding box center [782, 280] width 5 height 7
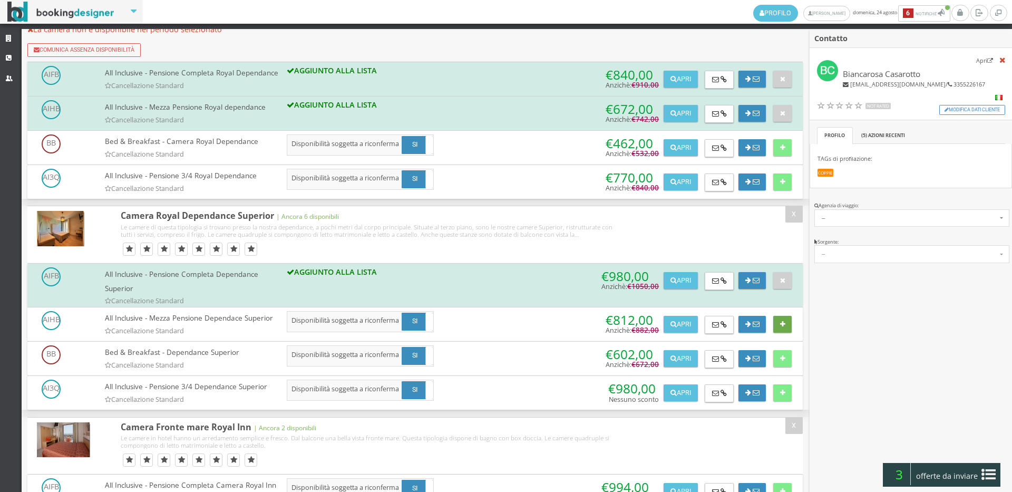
click at [783, 333] on button at bounding box center [782, 324] width 18 height 17
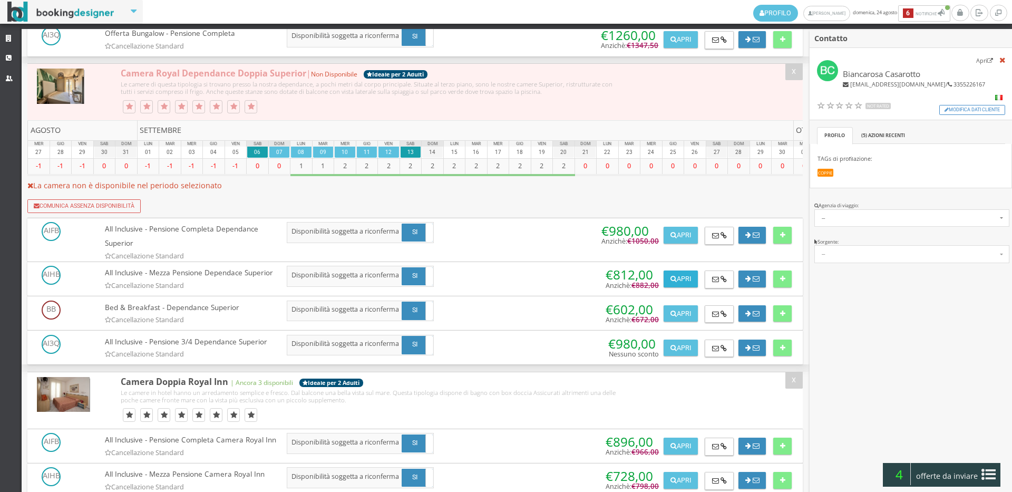
scroll to position [1698, 0]
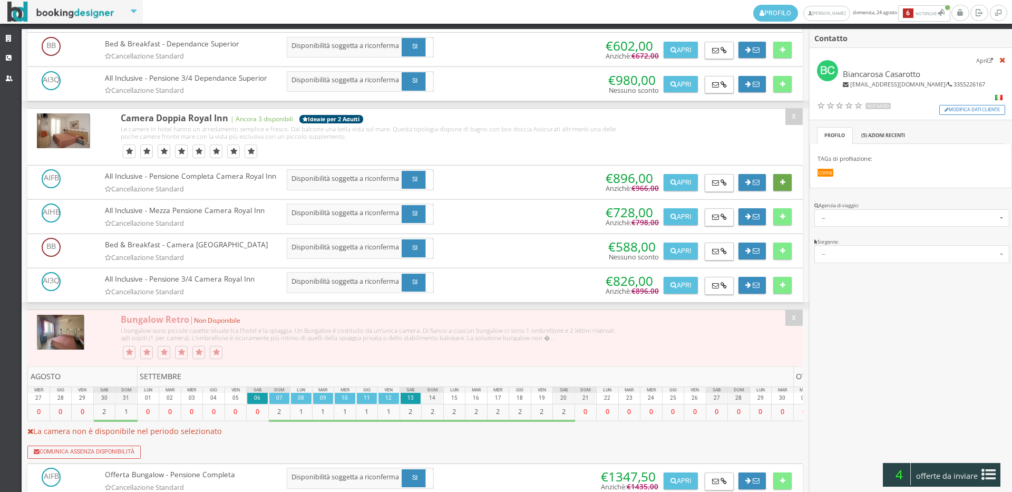
drag, startPoint x: 780, startPoint y: 226, endPoint x: 780, endPoint y: 258, distance: 31.6
click at [780, 186] on icon at bounding box center [782, 182] width 5 height 7
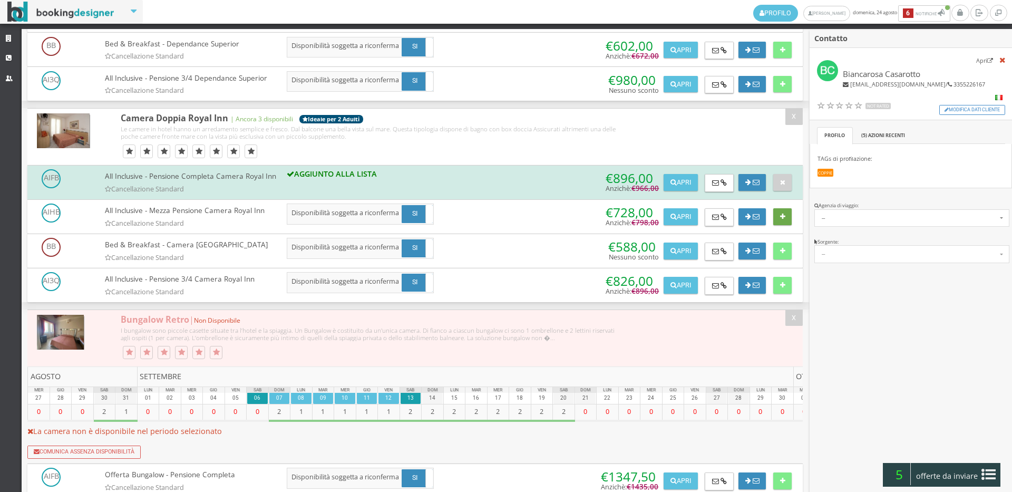
click at [780, 225] on button at bounding box center [782, 216] width 18 height 17
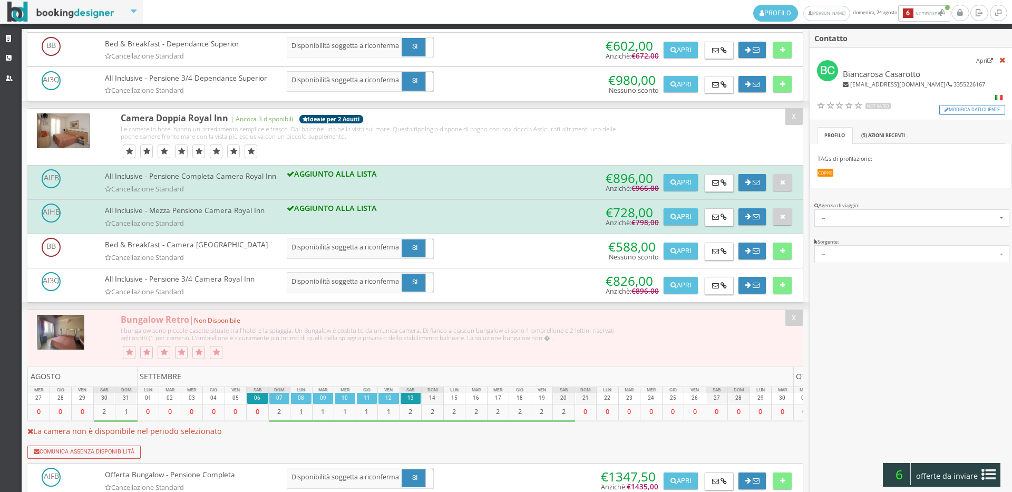
click at [942, 471] on span "offerte da inviare" at bounding box center [947, 475] width 69 height 17
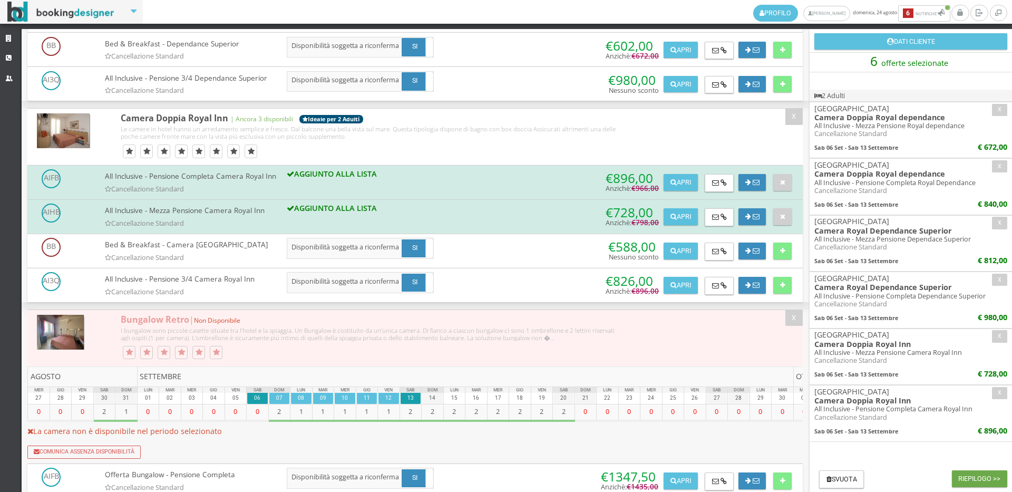
click at [999, 476] on button "Riepilogo >>" at bounding box center [979, 478] width 55 height 17
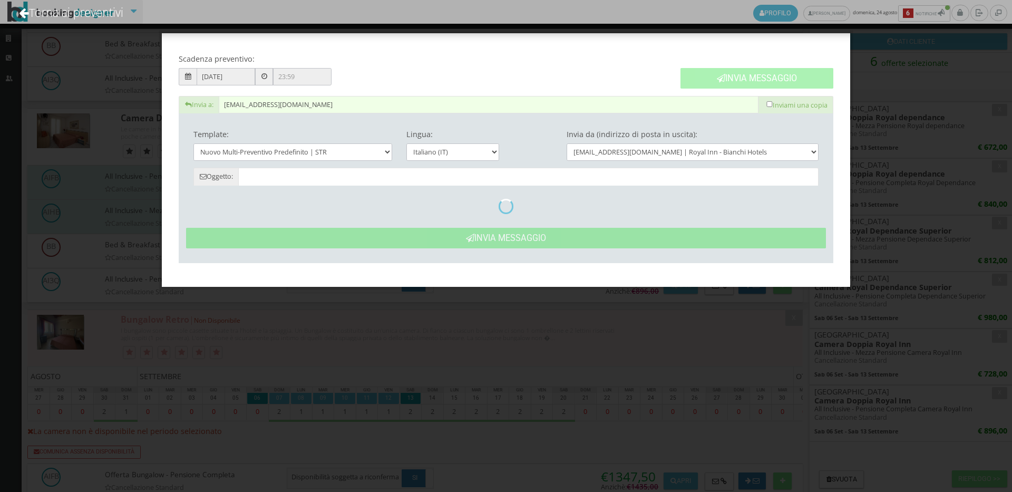
click at [770, 79] on button "Invia Messaggio" at bounding box center [756, 78] width 153 height 21
type input "Nuovo Preventivo - Biancarosa Casarotto dal 06/09/2025 al 13/09/2025"
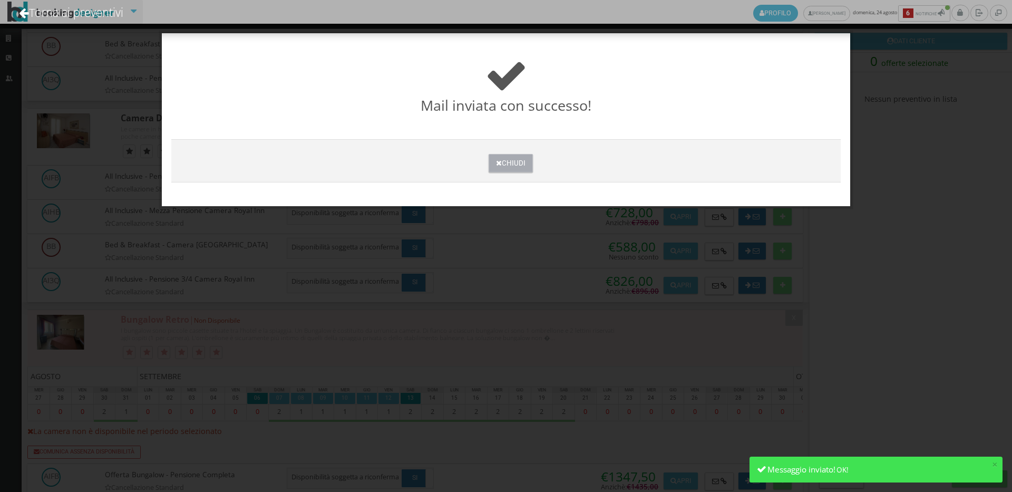
click at [502, 159] on button "Chiudi" at bounding box center [511, 163] width 44 height 18
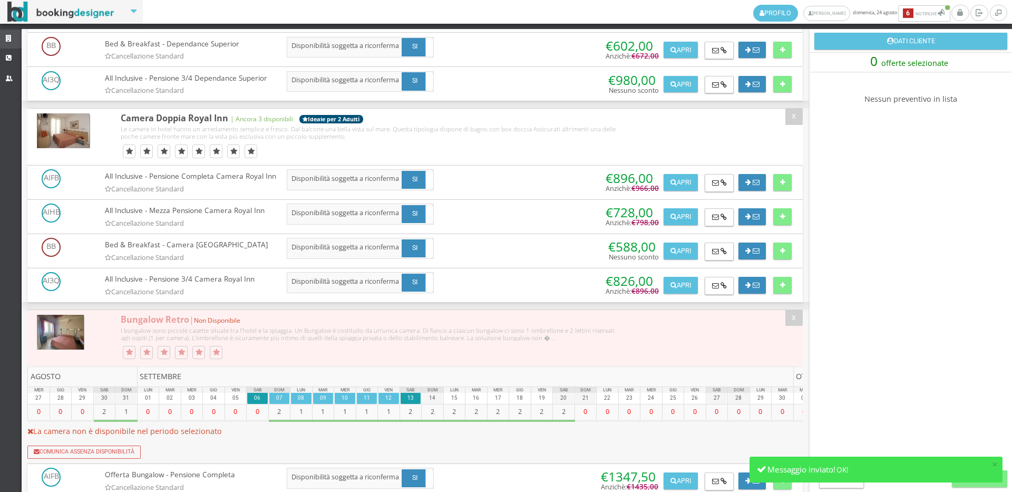
click at [6, 40] on icon at bounding box center [10, 38] width 8 height 7
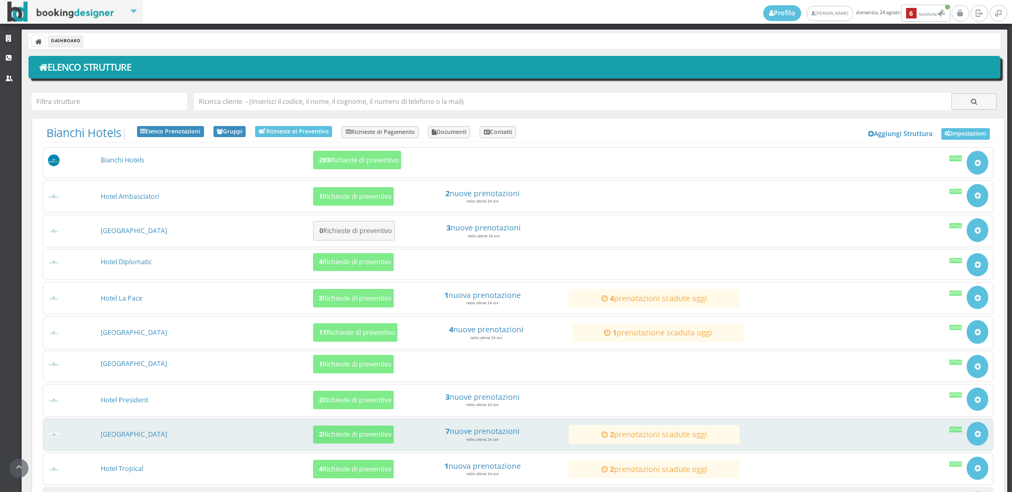
scroll to position [97, 0]
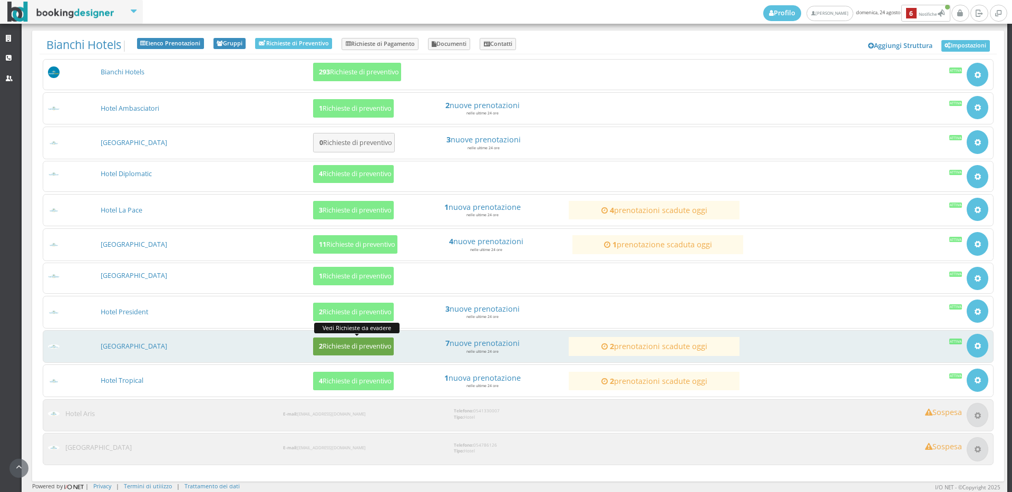
click at [345, 348] on h5 "2 Richieste di preventivo" at bounding box center [354, 346] width 76 height 8
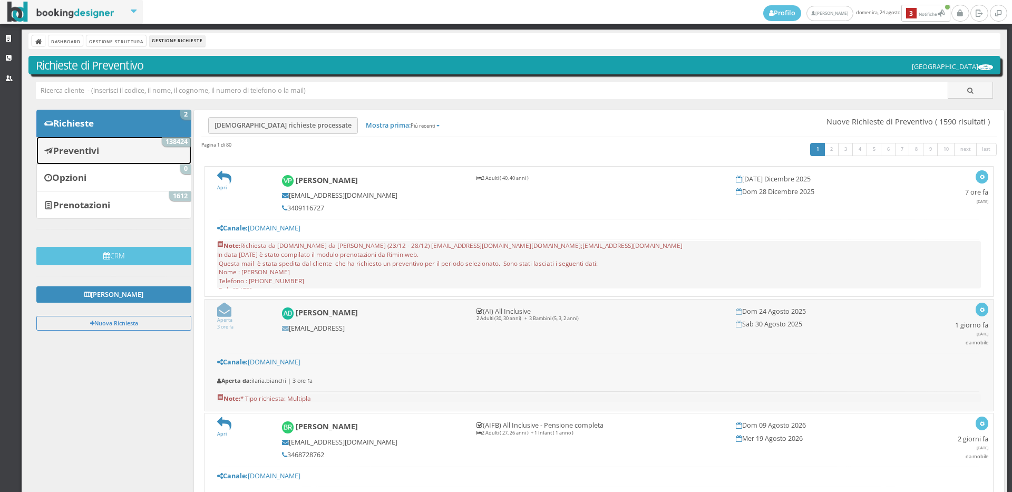
click at [136, 157] on link "Preventivi 138424" at bounding box center [113, 149] width 155 height 27
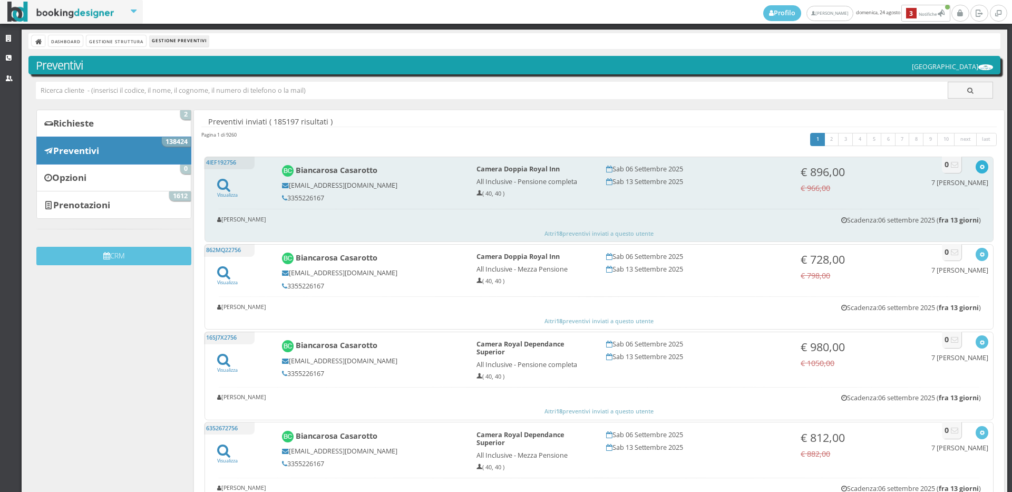
click at [979, 166] on icon "button" at bounding box center [982, 167] width 6 height 6
click at [944, 220] on link "Visualizza sul sito" at bounding box center [947, 218] width 82 height 12
